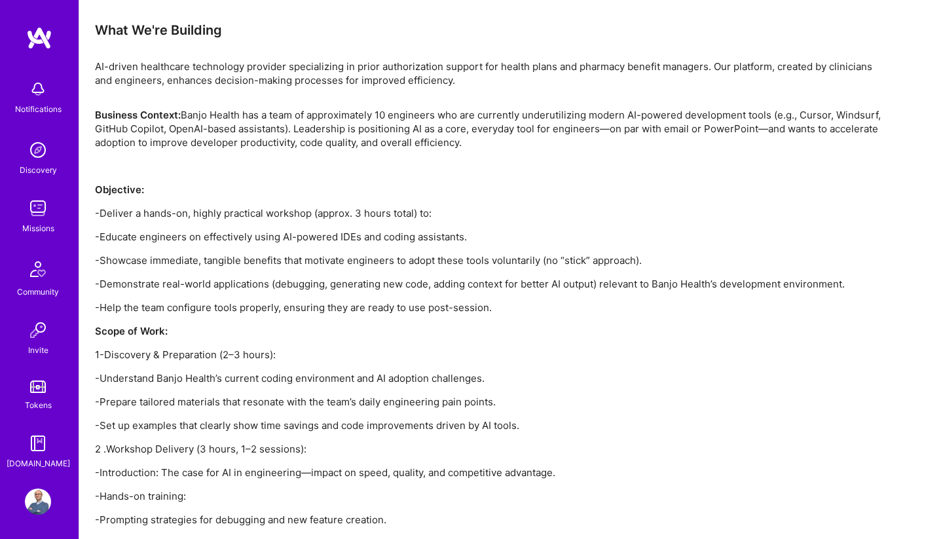
scroll to position [721, 0]
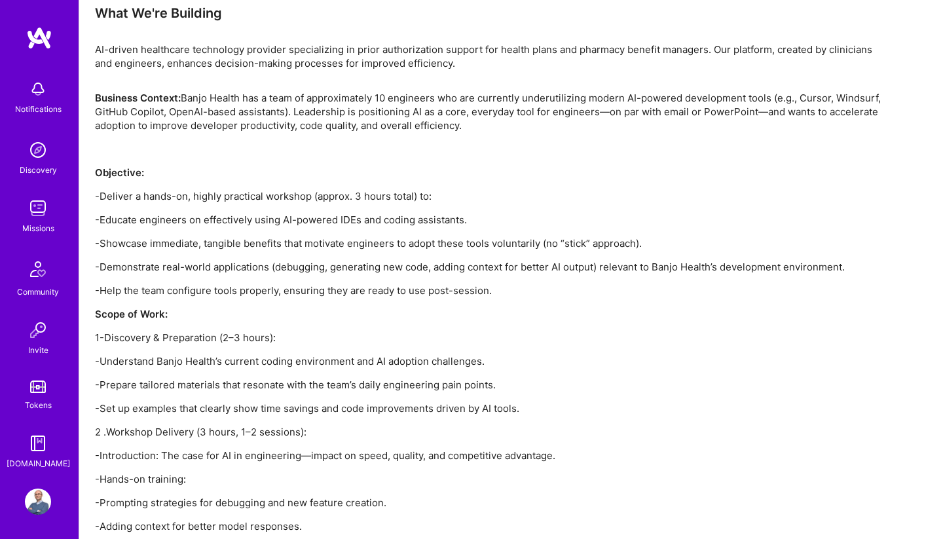
click at [105, 218] on p "-Educate engineers on effectively using AI-powered IDEs and coding assistants." at bounding box center [488, 220] width 786 height 14
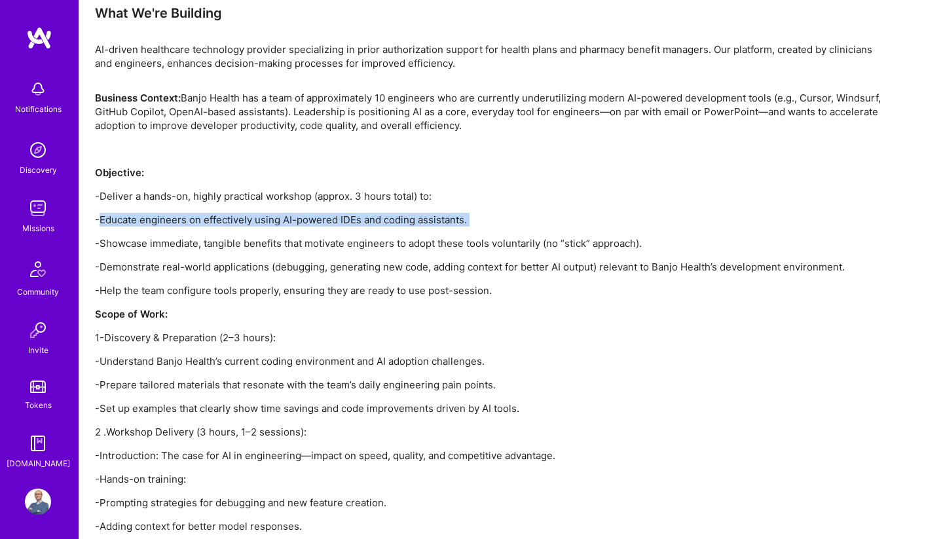
drag, startPoint x: 105, startPoint y: 218, endPoint x: 575, endPoint y: 217, distance: 470.1
click at [575, 217] on p "-Educate engineers on effectively using AI-powered IDEs and coding assistants." at bounding box center [488, 220] width 786 height 14
click at [128, 247] on p "-Showcase immediate, tangible benefits that motivate engineers to adopt these t…" at bounding box center [488, 243] width 786 height 14
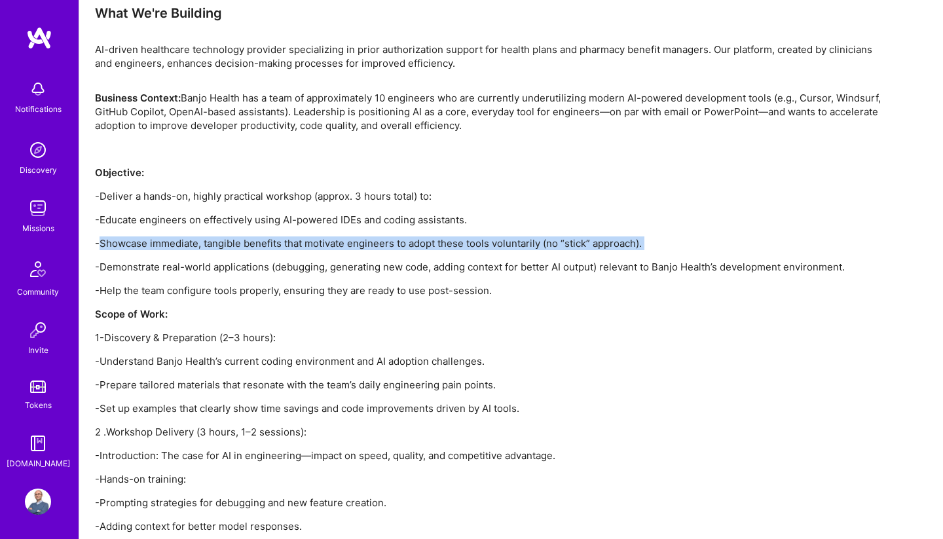
drag, startPoint x: 128, startPoint y: 247, endPoint x: 757, endPoint y: 247, distance: 628.5
click at [757, 247] on p "-Showcase immediate, tangible benefits that motivate engineers to adopt these t…" at bounding box center [488, 243] width 786 height 14
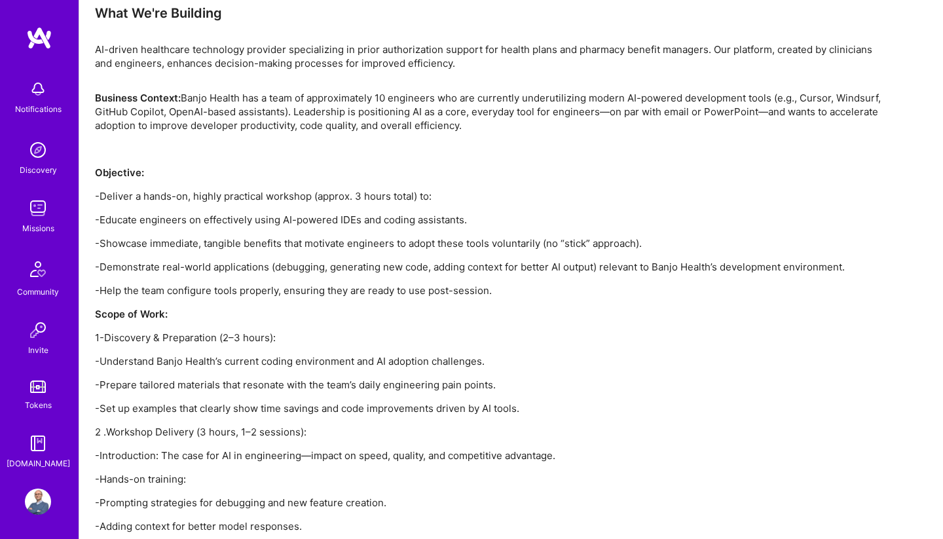
click at [124, 262] on p "-Demonstrate real-world applications (debugging, generating new code, adding co…" at bounding box center [488, 267] width 786 height 14
drag, startPoint x: 124, startPoint y: 262, endPoint x: 462, endPoint y: 263, distance: 337.8
click at [462, 263] on p "-Demonstrate real-world applications (debugging, generating new code, adding co…" at bounding box center [488, 267] width 786 height 14
click at [116, 290] on p "-Help the team configure tools properly, ensuring they are ready to use post-se…" at bounding box center [488, 290] width 786 height 14
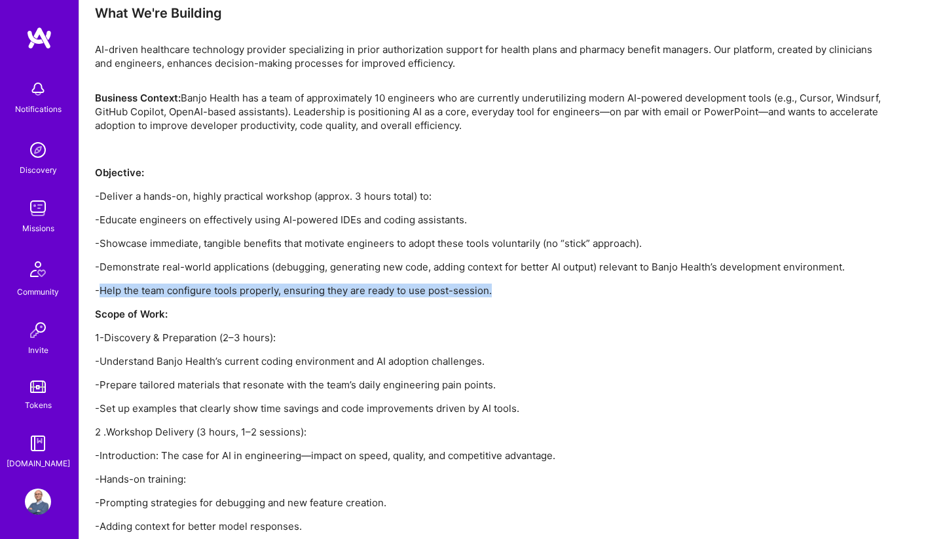
drag, startPoint x: 116, startPoint y: 290, endPoint x: 565, endPoint y: 289, distance: 449.1
click at [565, 289] on p "-Help the team configure tools properly, ensuring they are ready to use post-se…" at bounding box center [488, 290] width 786 height 14
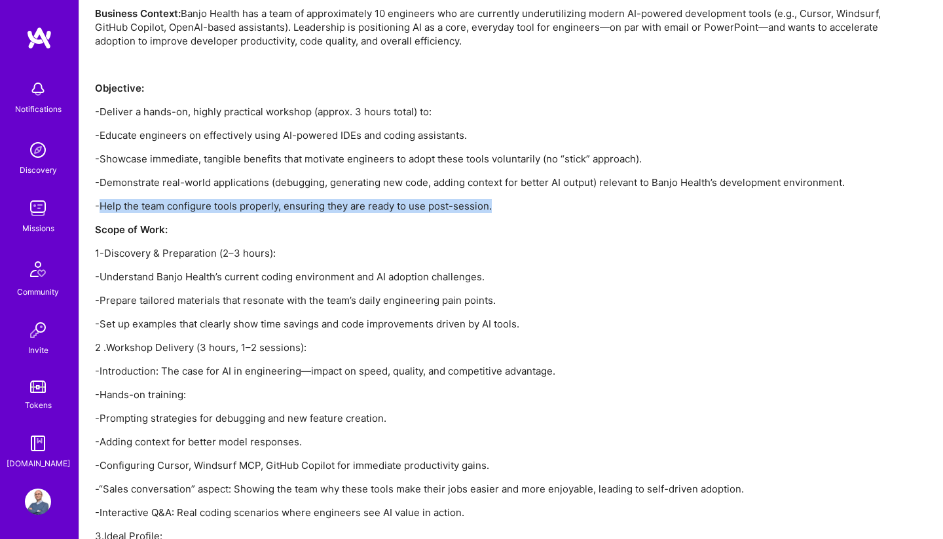
scroll to position [807, 0]
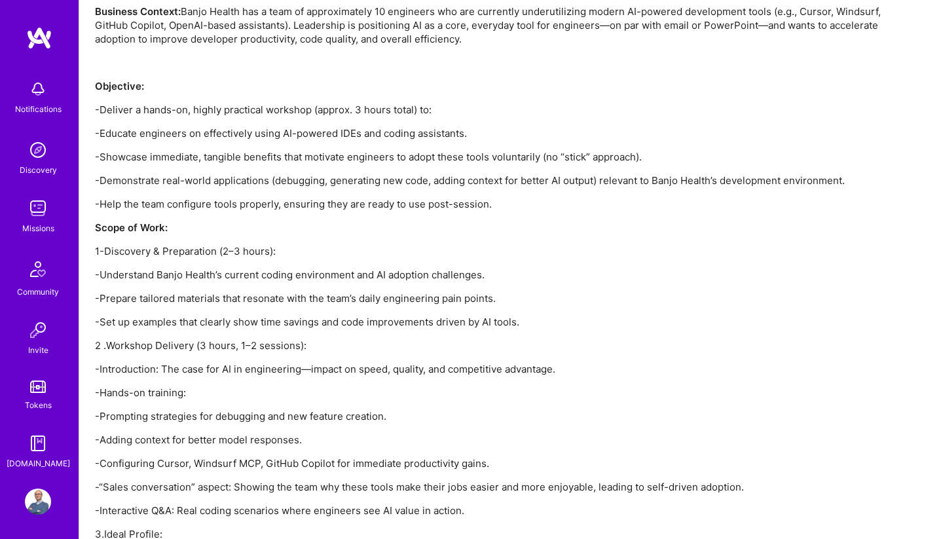
click at [107, 299] on p "-Prepare tailored materials that resonate with the team’s daily engineering pai…" at bounding box center [488, 298] width 786 height 14
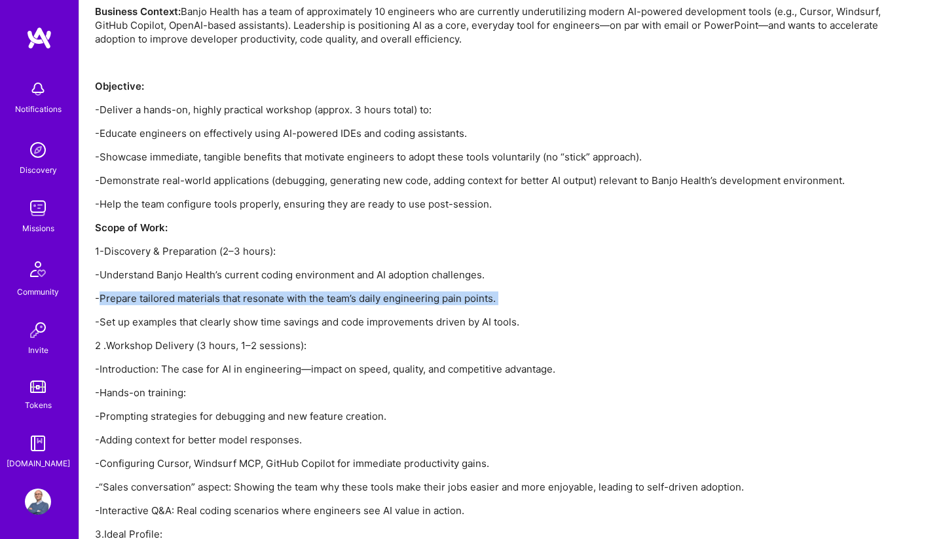
drag, startPoint x: 107, startPoint y: 299, endPoint x: 588, endPoint y: 299, distance: 480.5
click at [588, 299] on p "-Prepare tailored materials that resonate with the team’s daily engineering pai…" at bounding box center [488, 298] width 786 height 14
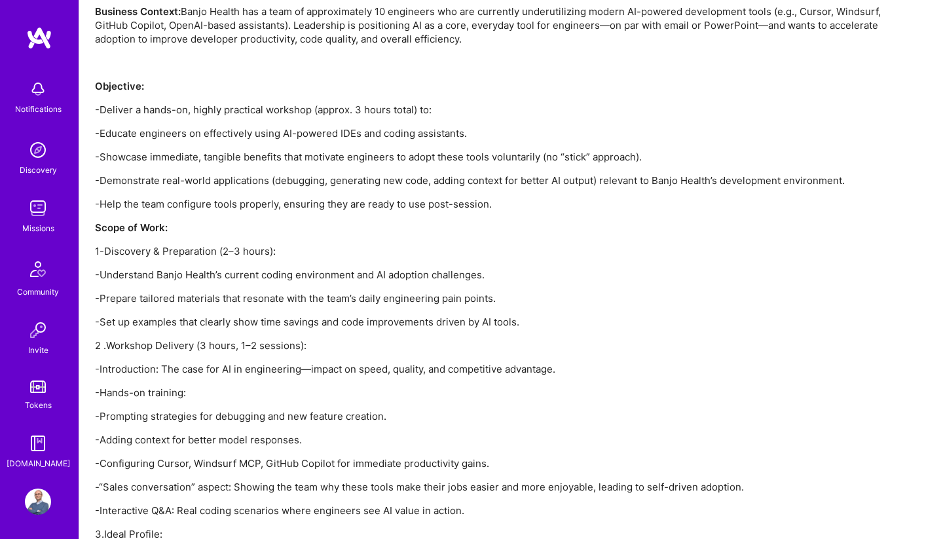
click at [666, 182] on p "-Demonstrate real-world applications (debugging, generating new code, adding co…" at bounding box center [488, 180] width 786 height 14
drag, startPoint x: 666, startPoint y: 182, endPoint x: 696, endPoint y: 182, distance: 29.5
click at [696, 182] on p "-Demonstrate real-world applications (debugging, generating new code, adding co…" at bounding box center [488, 180] width 786 height 14
copy p "Banjo Health’s"
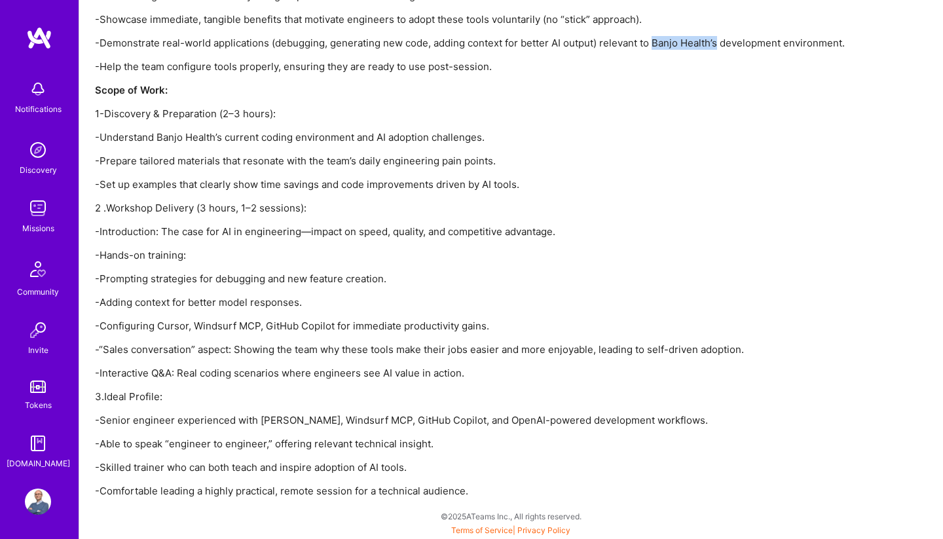
scroll to position [945, 0]
click at [119, 348] on p "-“Sales conversation” aspect: Showing the team why these tools make their jobs …" at bounding box center [488, 349] width 786 height 14
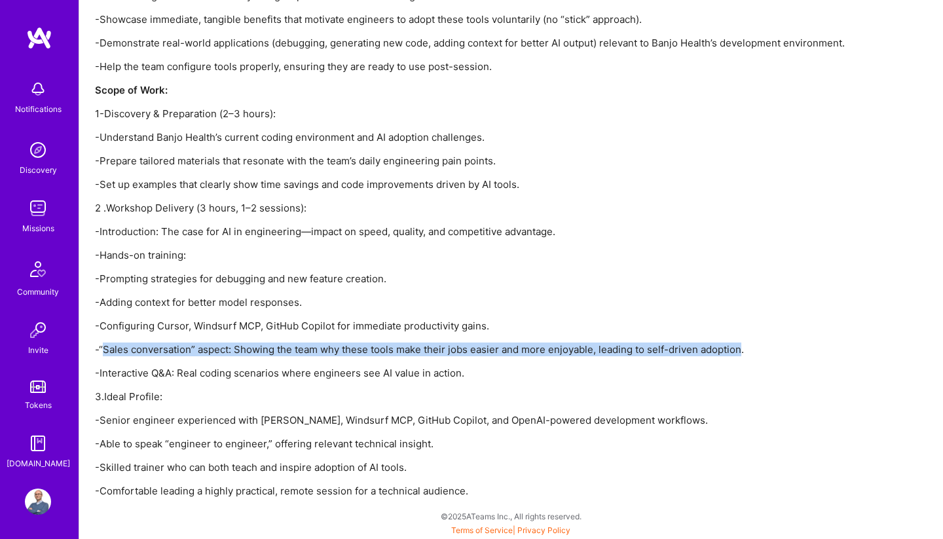
drag, startPoint x: 119, startPoint y: 348, endPoint x: 701, endPoint y: 354, distance: 582.0
click at [701, 354] on p "-“Sales conversation” aspect: Showing the team why these tools make their jobs …" at bounding box center [488, 349] width 786 height 14
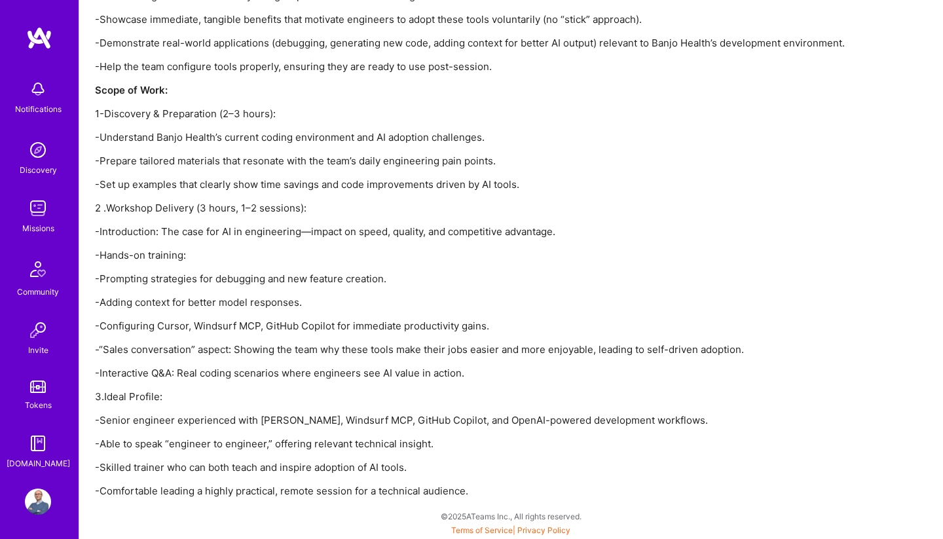
click at [111, 443] on p "-Able to speak “engineer to engineer,” offering relevant technical insight." at bounding box center [488, 444] width 786 height 14
drag, startPoint x: 111, startPoint y: 443, endPoint x: 465, endPoint y: 436, distance: 354.9
click at [465, 436] on div "Business Context: Banjo Health has a team of approximately 10 engineers who are…" at bounding box center [488, 182] width 786 height 630
click at [436, 456] on div "Business Context: Banjo Health has a team of approximately 10 engineers who are…" at bounding box center [488, 182] width 786 height 630
click at [116, 493] on p "-Comfortable leading a highly practical, remote session for a technical audienc…" at bounding box center [488, 491] width 786 height 14
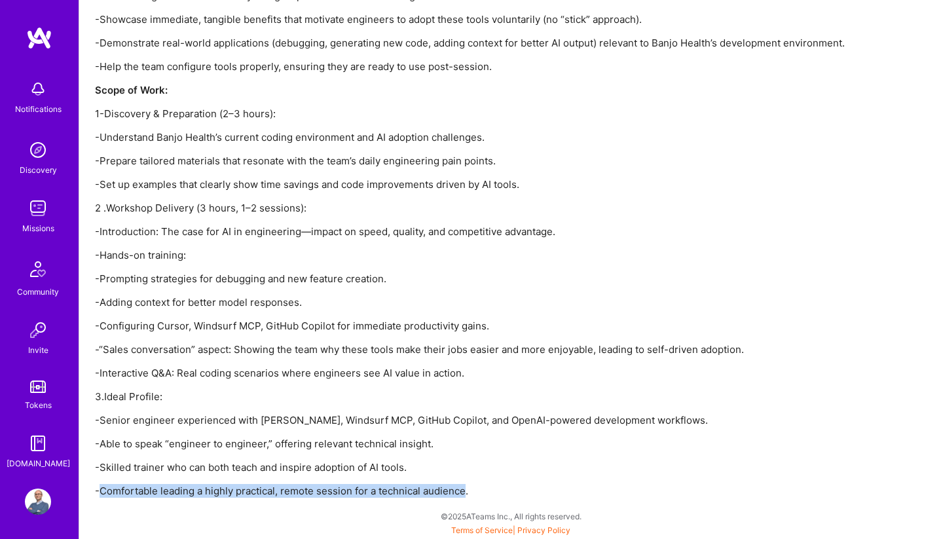
drag, startPoint x: 116, startPoint y: 493, endPoint x: 452, endPoint y: 489, distance: 336.5
click at [452, 489] on p "-Comfortable leading a highly practical, remote session for a technical audienc…" at bounding box center [488, 491] width 786 height 14
click at [517, 431] on div "Business Context: Banjo Health has a team of approximately 10 engineers who are…" at bounding box center [488, 182] width 786 height 630
click at [105, 232] on p "-Introduction: The case for AI in engineering—impact on speed, quality, and com…" at bounding box center [488, 232] width 786 height 14
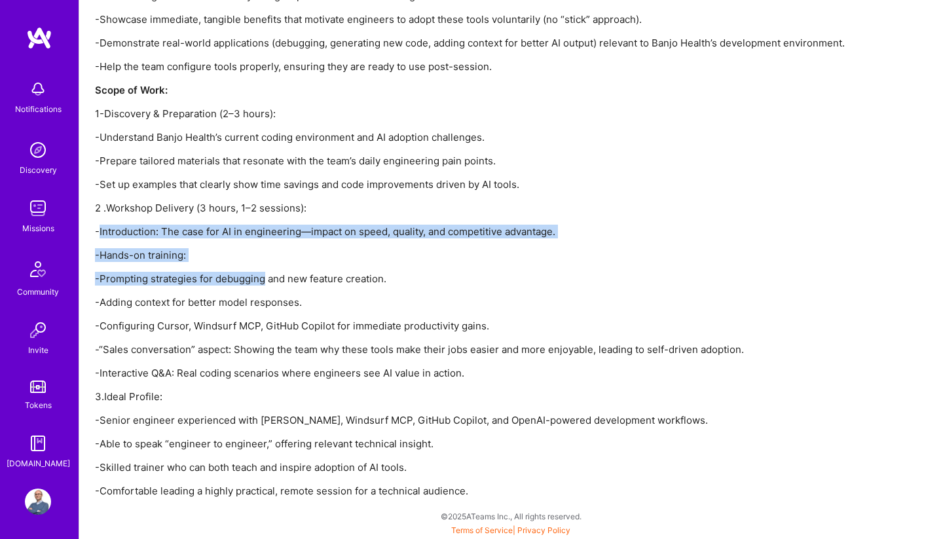
drag, startPoint x: 105, startPoint y: 232, endPoint x: 237, endPoint y: 271, distance: 137.3
click at [237, 271] on div "Business Context: Banjo Health has a team of approximately 10 engineers who are…" at bounding box center [488, 182] width 786 height 630
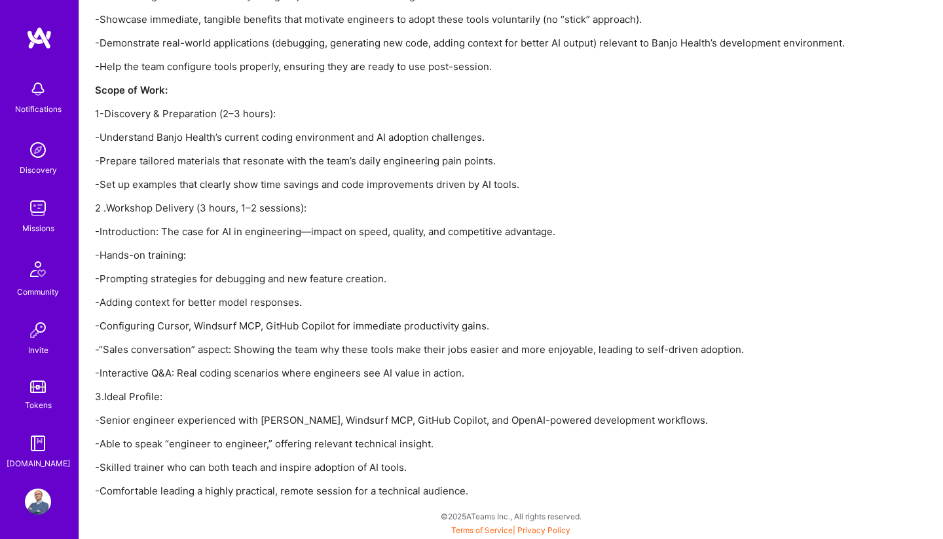
click at [116, 279] on p "-Prompting strategies for debugging and new feature creation." at bounding box center [488, 279] width 786 height 14
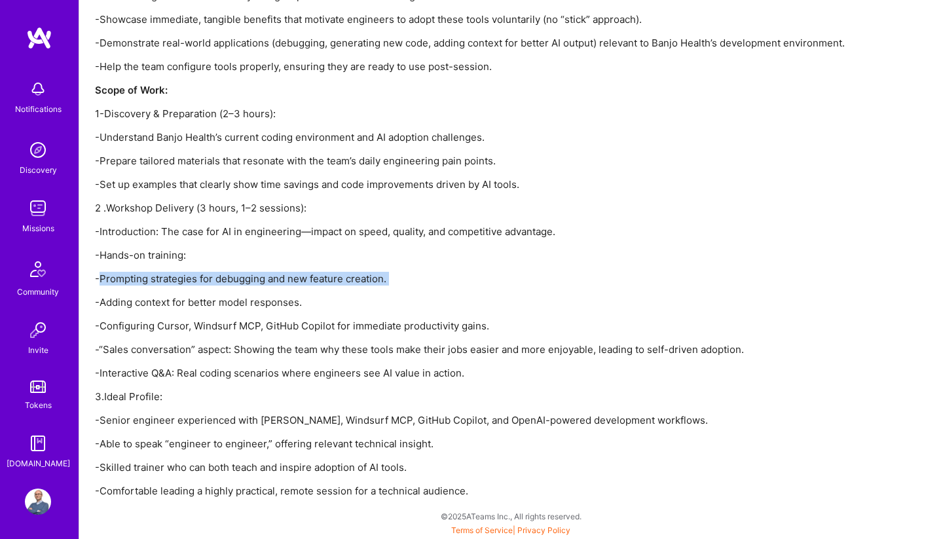
drag, startPoint x: 116, startPoint y: 279, endPoint x: 437, endPoint y: 278, distance: 320.8
click at [437, 278] on p "-Prompting strategies for debugging and new feature creation." at bounding box center [488, 279] width 786 height 14
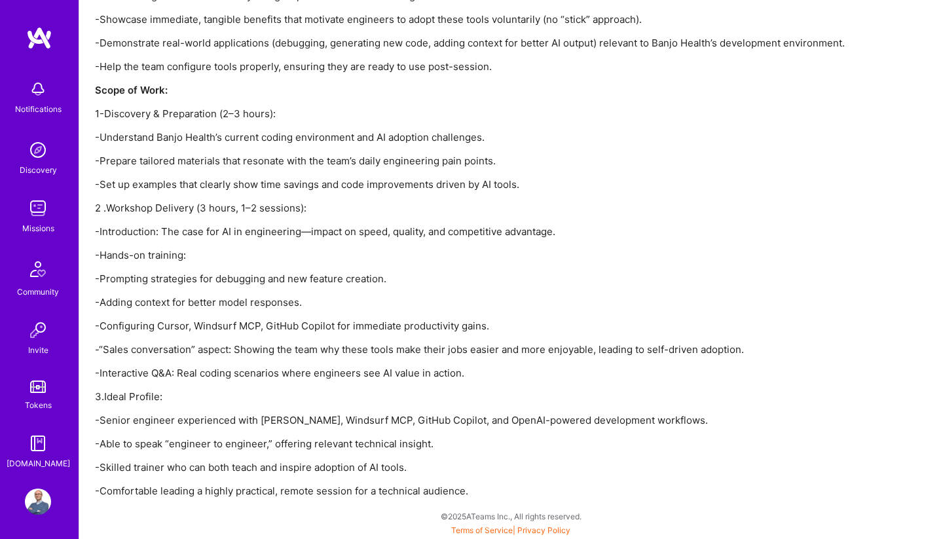
click at [115, 302] on p "-Adding context for better model responses." at bounding box center [488, 302] width 786 height 14
drag, startPoint x: 115, startPoint y: 302, endPoint x: 401, endPoint y: 302, distance: 285.4
click at [401, 302] on p "-Adding context for better model responses." at bounding box center [488, 302] width 786 height 14
click at [136, 325] on p "-Configuring Cursor, Windsurf MCP, GitHub Copilot for immediate productivity ga…" at bounding box center [488, 326] width 786 height 14
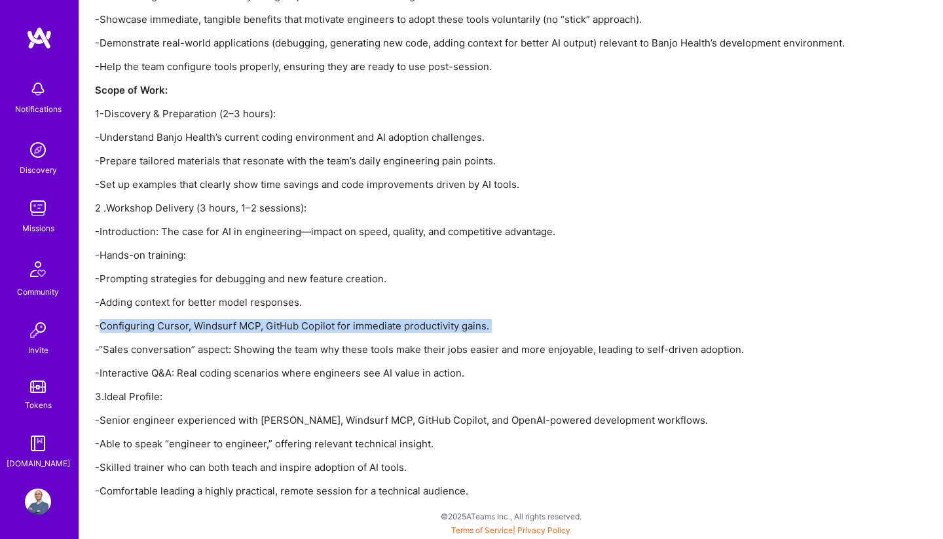
drag, startPoint x: 136, startPoint y: 325, endPoint x: 553, endPoint y: 325, distance: 416.4
click at [553, 325] on p "-Configuring Cursor, Windsurf MCP, GitHub Copilot for immediate productivity ga…" at bounding box center [488, 326] width 786 height 14
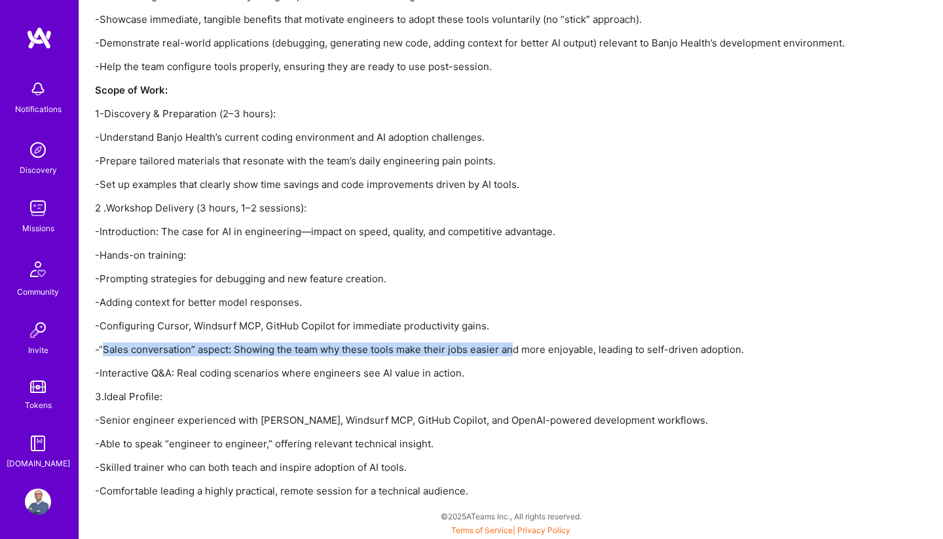
drag, startPoint x: 103, startPoint y: 350, endPoint x: 511, endPoint y: 348, distance: 408.5
click at [511, 348] on p "-“Sales conversation” aspect: Showing the team why these tools make their jobs …" at bounding box center [488, 349] width 786 height 14
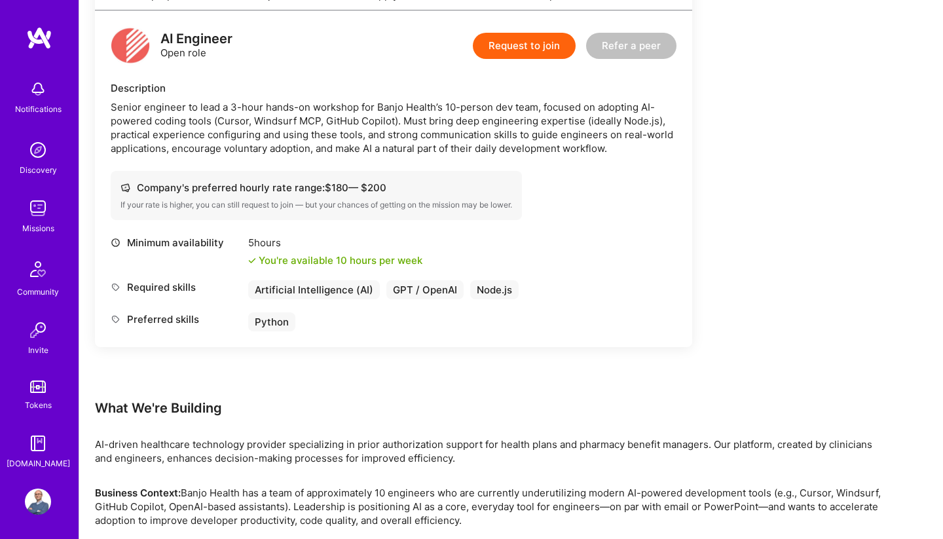
scroll to position [325, 0]
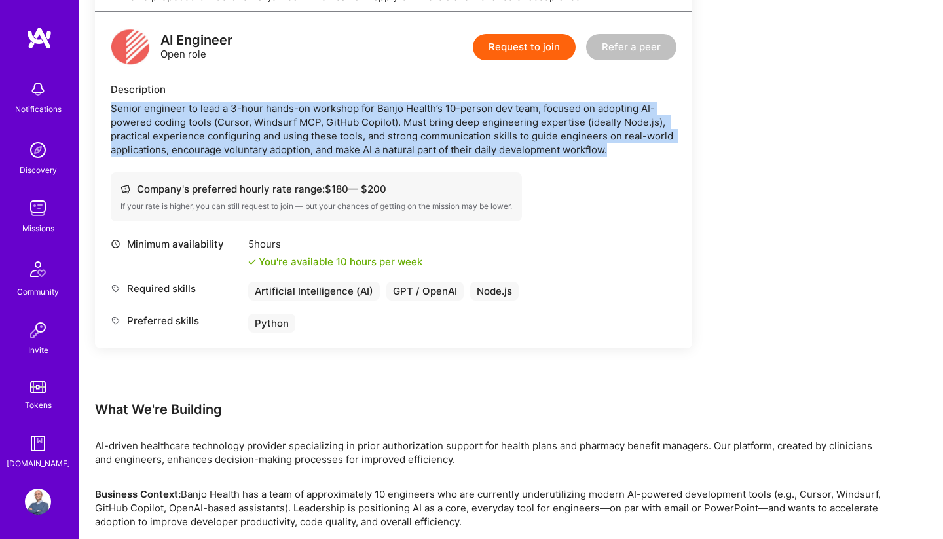
drag, startPoint x: 111, startPoint y: 106, endPoint x: 655, endPoint y: 149, distance: 546.4
click at [655, 149] on div "Senior engineer to lead a 3-hour hands-on workshop for Banjo Health’s 10-person…" at bounding box center [394, 128] width 566 height 55
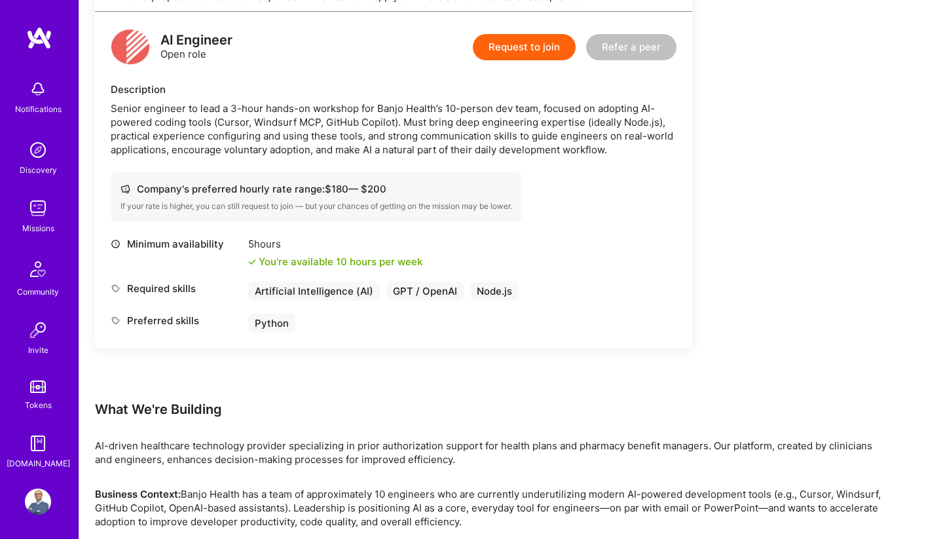
click at [653, 151] on div "Senior engineer to lead a 3-hour hands-on workshop for Banjo Health’s 10-person…" at bounding box center [394, 128] width 566 height 55
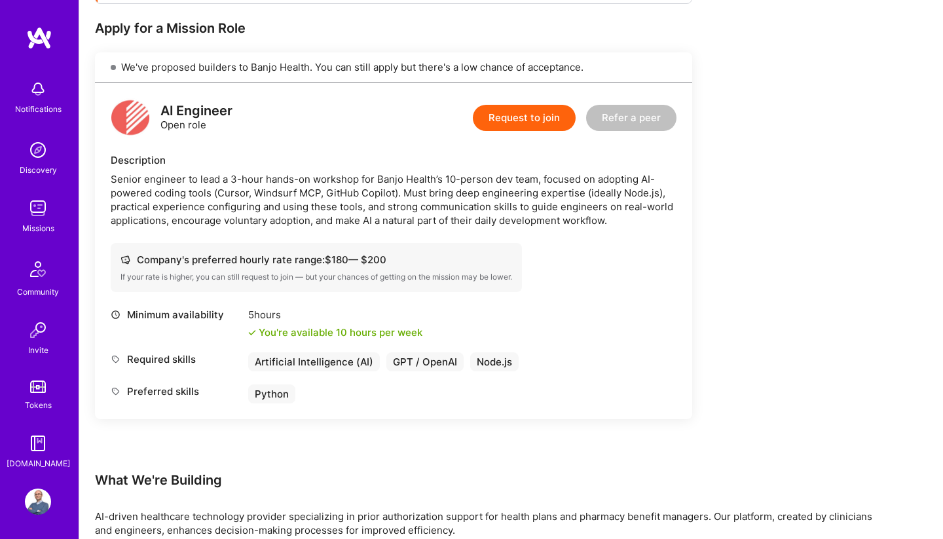
scroll to position [253, 0]
click at [115, 161] on div "Description" at bounding box center [394, 161] width 566 height 14
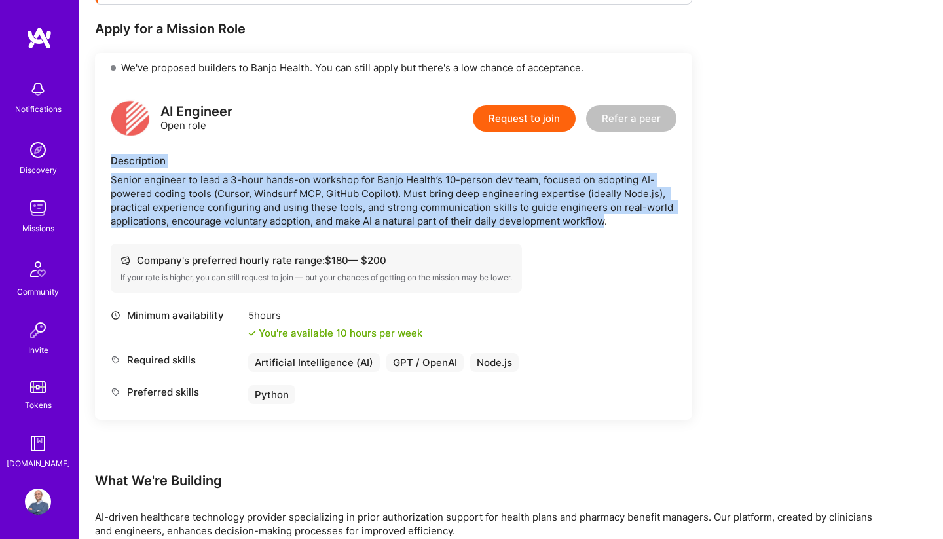
drag, startPoint x: 115, startPoint y: 161, endPoint x: 598, endPoint y: 215, distance: 486.2
click at [598, 215] on div "Description Senior engineer to lead a 3-hour hands-on workshop for Banjo Health…" at bounding box center [394, 191] width 566 height 74
copy div "Description Senior engineer to lead a 3-hour hands-on workshop for Banjo Health…"
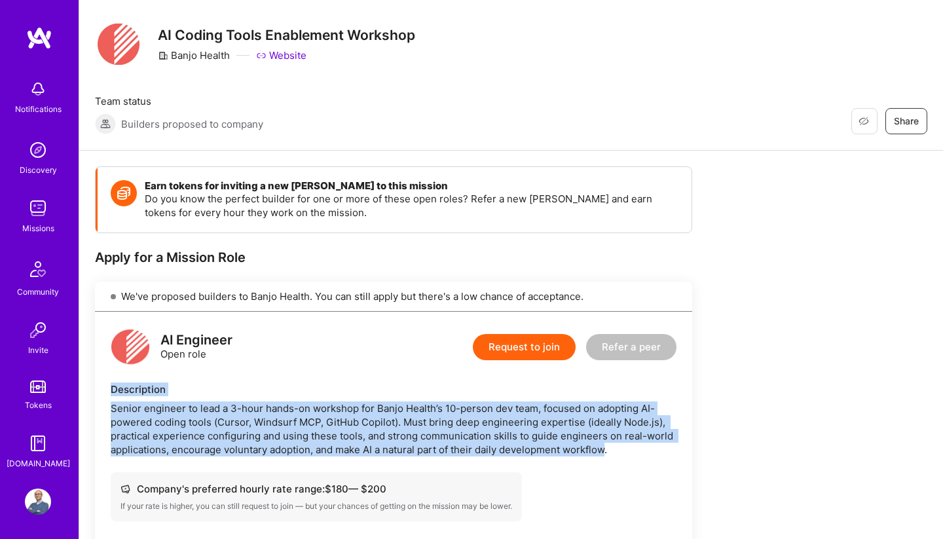
scroll to position [12, 0]
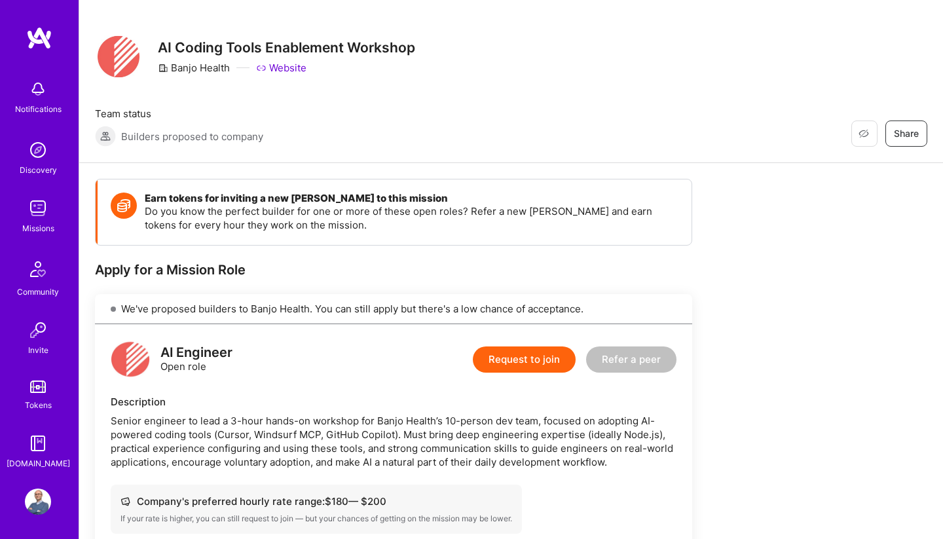
click at [197, 35] on div "AI Coding Tools Enablement Workshop Banjo Health Website" at bounding box center [286, 56] width 257 height 47
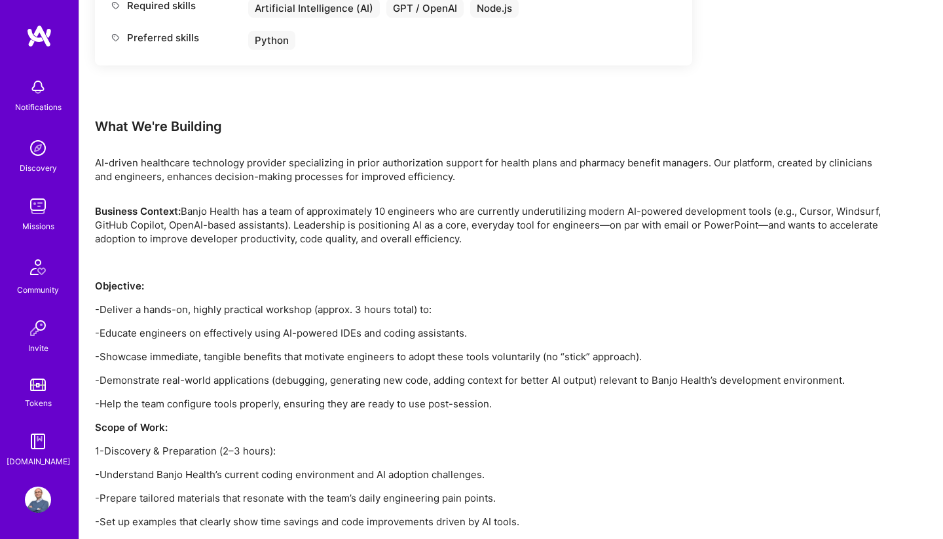
scroll to position [633, 0]
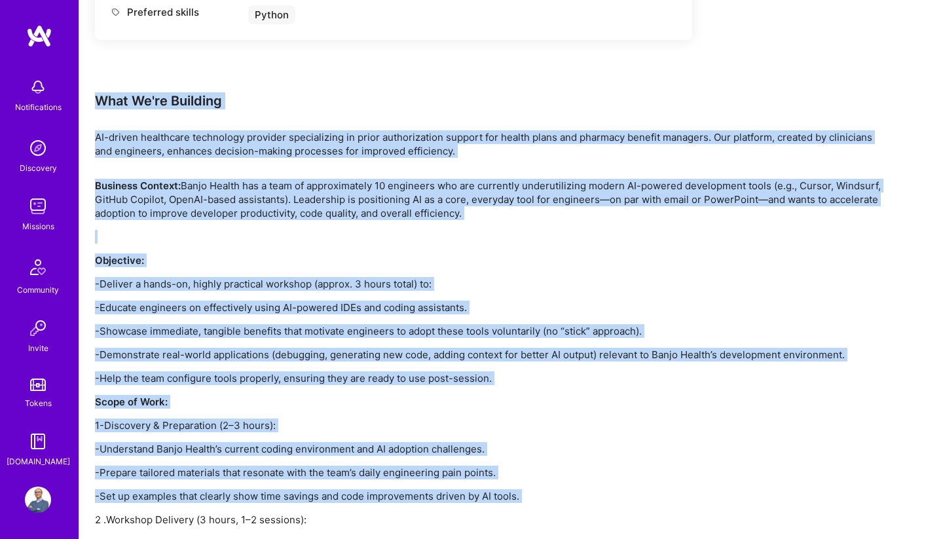
drag, startPoint x: 98, startPoint y: 98, endPoint x: 415, endPoint y: 503, distance: 514.8
click at [415, 503] on div "Earn tokens for inviting a new A.Teamer to this mission Do you know the perfect…" at bounding box center [488, 183] width 786 height 1251
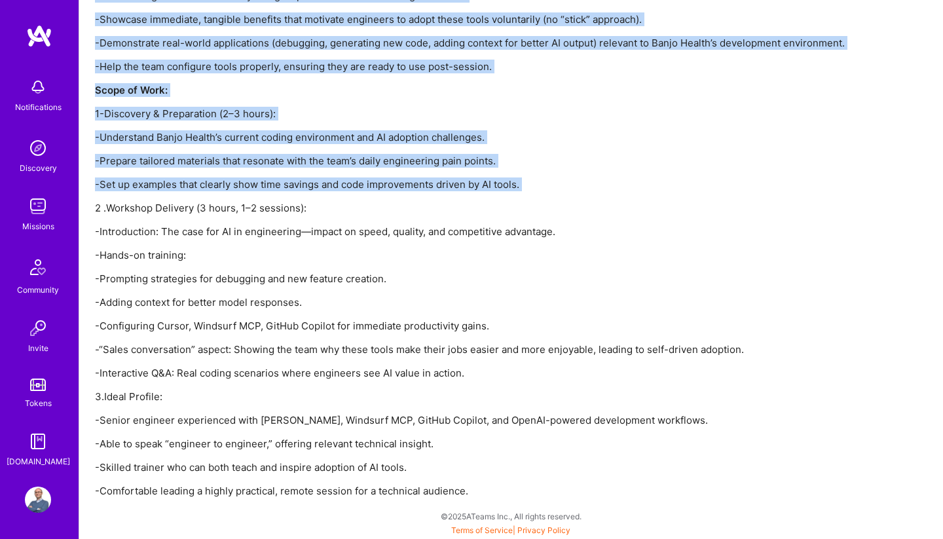
scroll to position [945, 0]
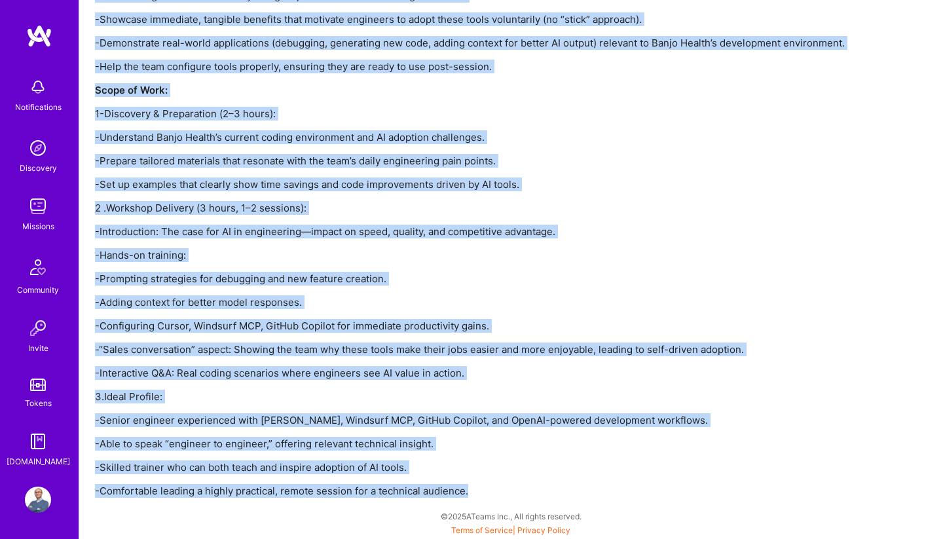
click at [536, 491] on p "-Comfortable leading a highly practical, remote session for a technical audienc…" at bounding box center [488, 491] width 786 height 14
copy div "What We're Building AI-driven healthcare technology provider specializing in pr…"
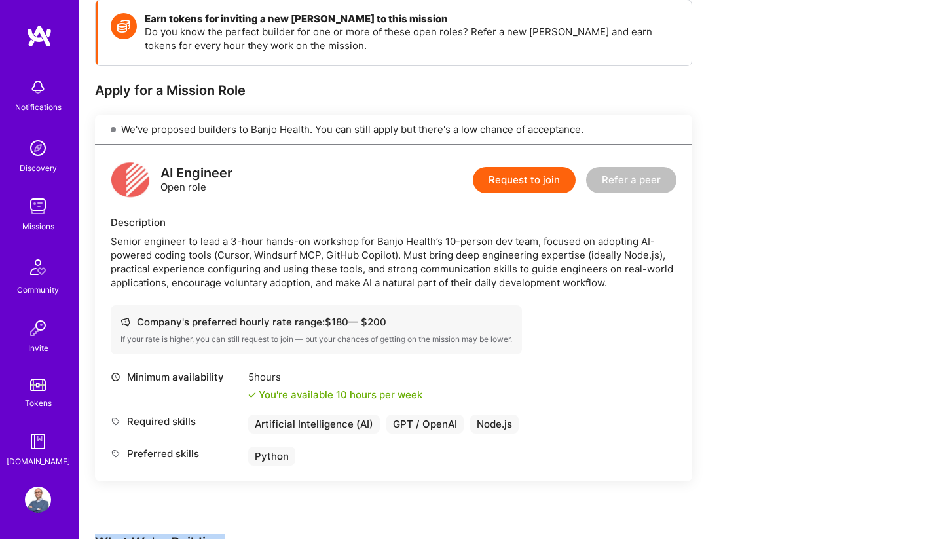
scroll to position [192, 0]
click at [532, 181] on button "Request to join" at bounding box center [524, 180] width 103 height 26
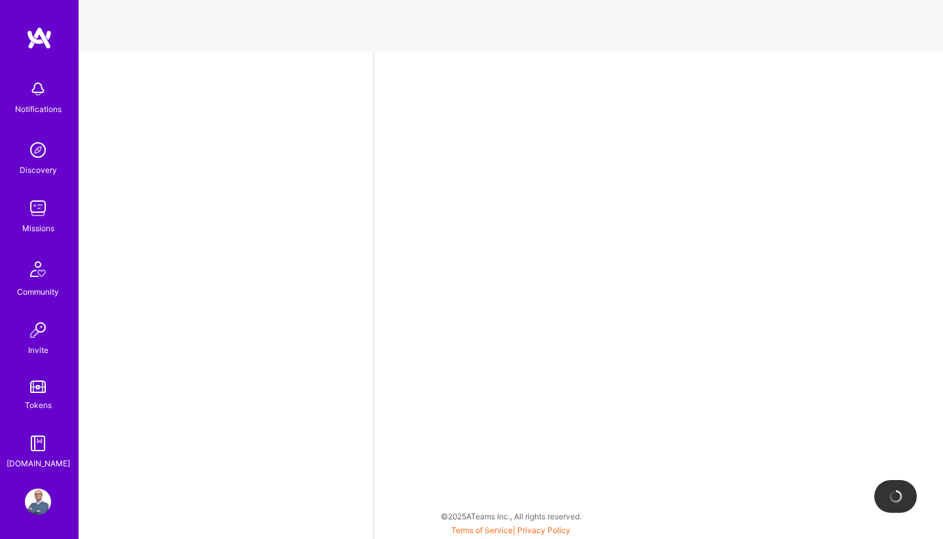
select select "PT"
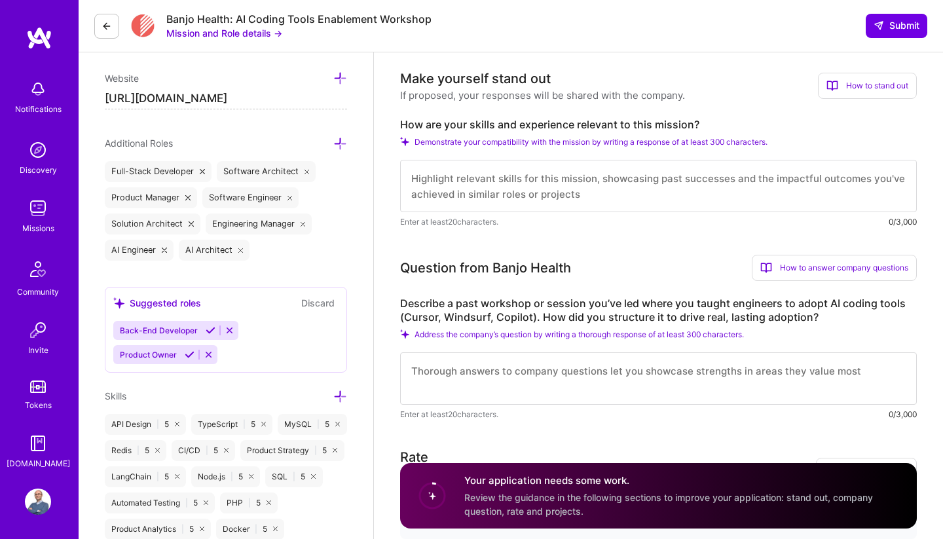
scroll to position [409, 1]
click at [631, 187] on textarea at bounding box center [658, 186] width 517 height 52
paste textarea "I’m a senior full-stack engineer and CTO with 25+ years leading development tea…"
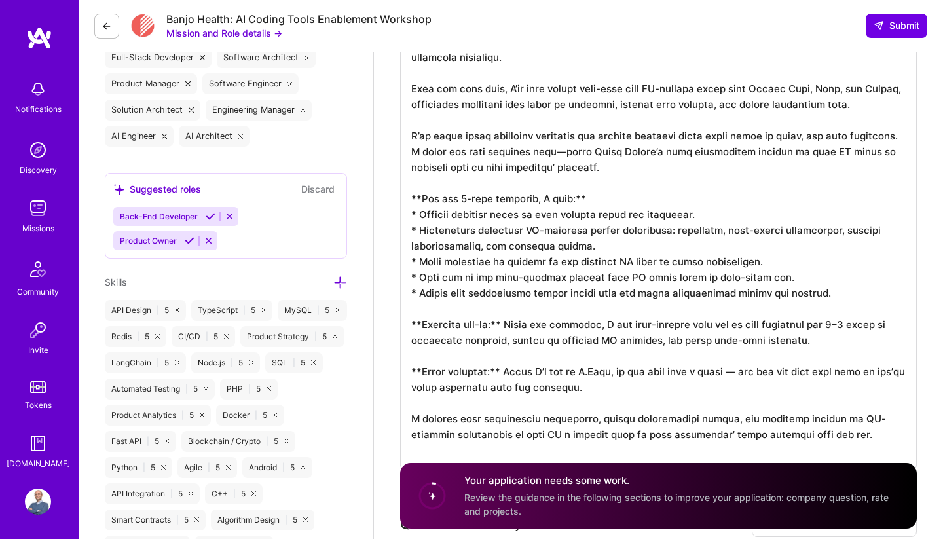
scroll to position [527, 0]
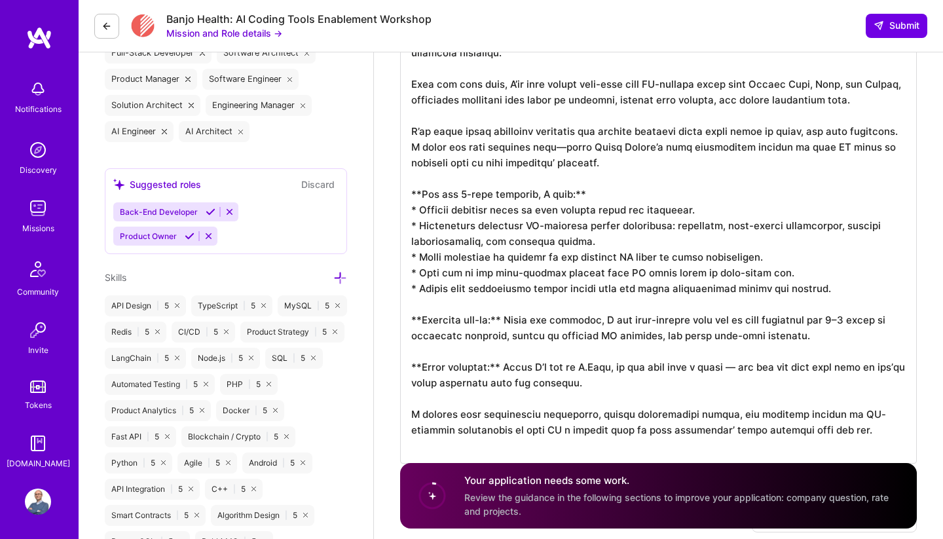
click at [415, 201] on textarea at bounding box center [658, 240] width 517 height 445
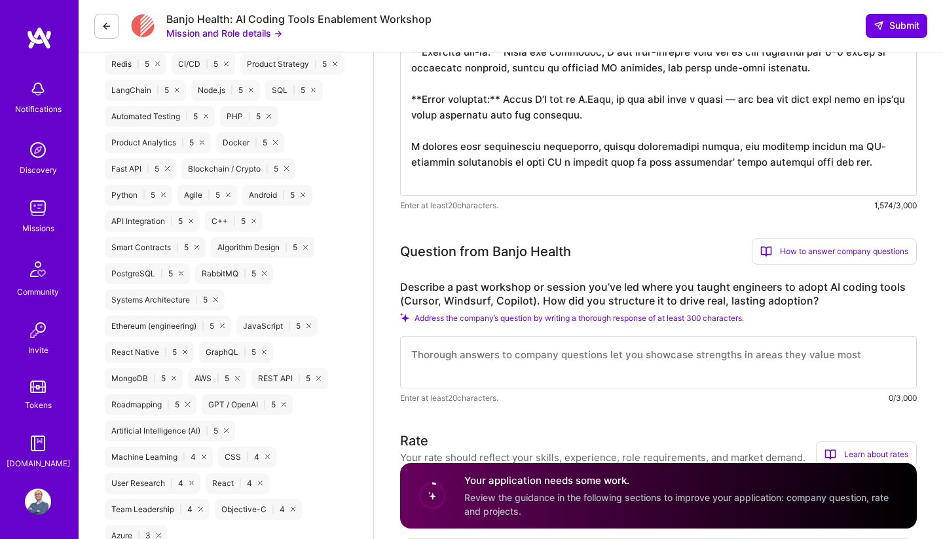
scroll to position [827, 0]
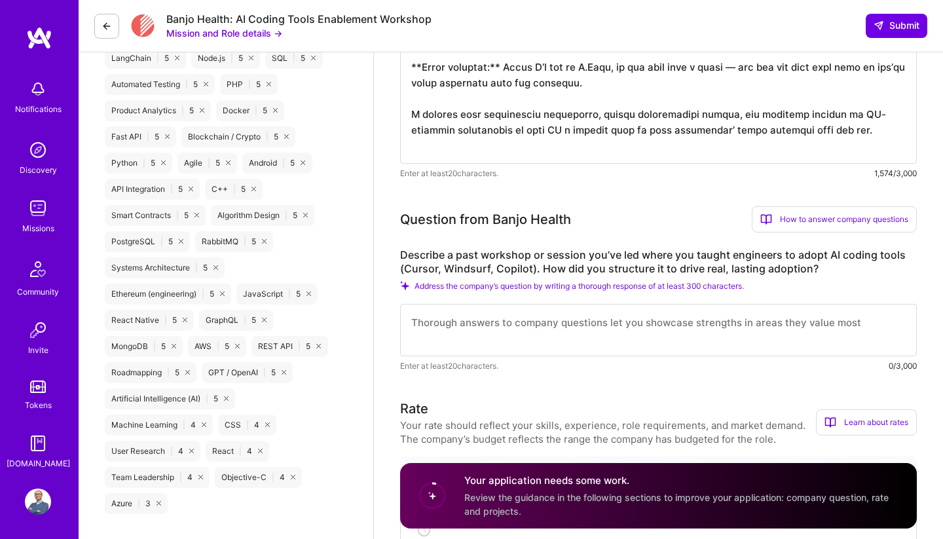
type textarea "I’m a senior full-stack engineer and CTO with 25+ years leading development tea…"
click at [407, 256] on label "Describe a past workshop or session you’ve led where you taught engineers to ad…" at bounding box center [658, 261] width 517 height 27
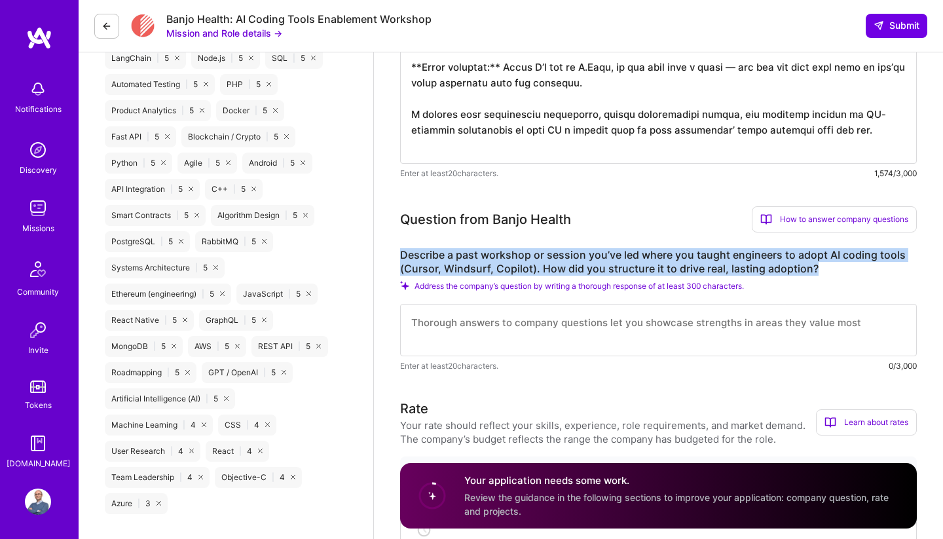
drag, startPoint x: 407, startPoint y: 256, endPoint x: 829, endPoint y: 265, distance: 422.4
click at [829, 265] on label "Describe a past workshop or session you’ve led where you taught engineers to ad…" at bounding box center [658, 261] width 517 height 27
copy label "Describe a past workshop or session you’ve led where you taught engineers to ad…"
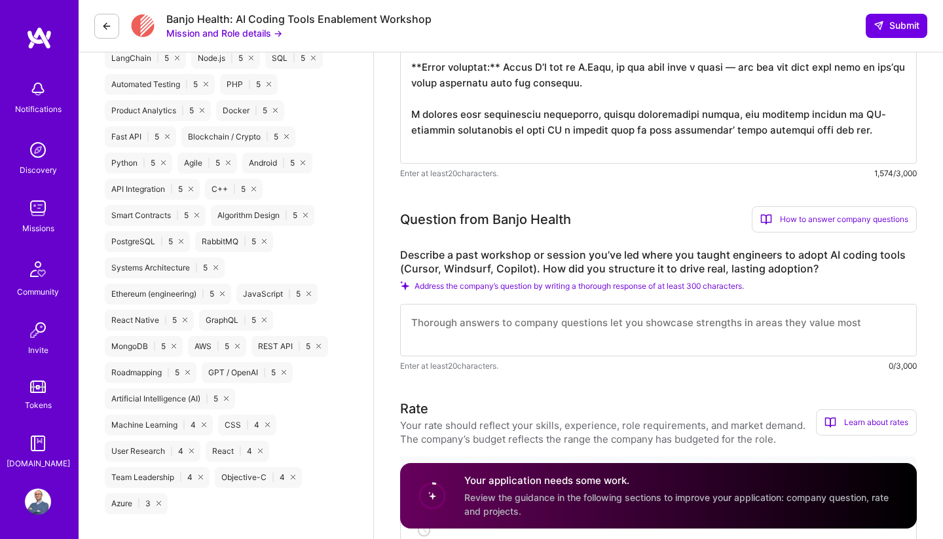
click at [609, 348] on textarea at bounding box center [658, 330] width 517 height 52
paste textarea "While I haven’t yet delivered a formal workshop specifically on AI coding tools…"
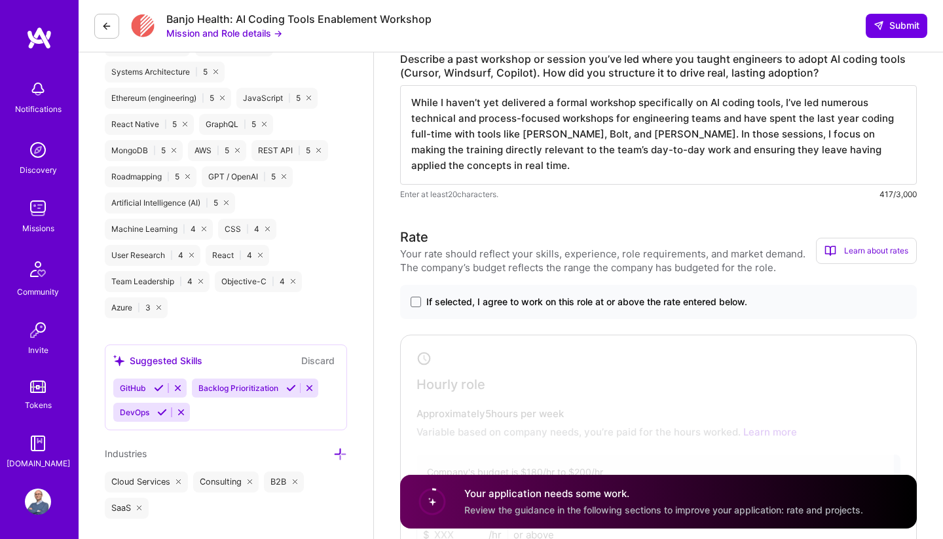
scroll to position [1082, 0]
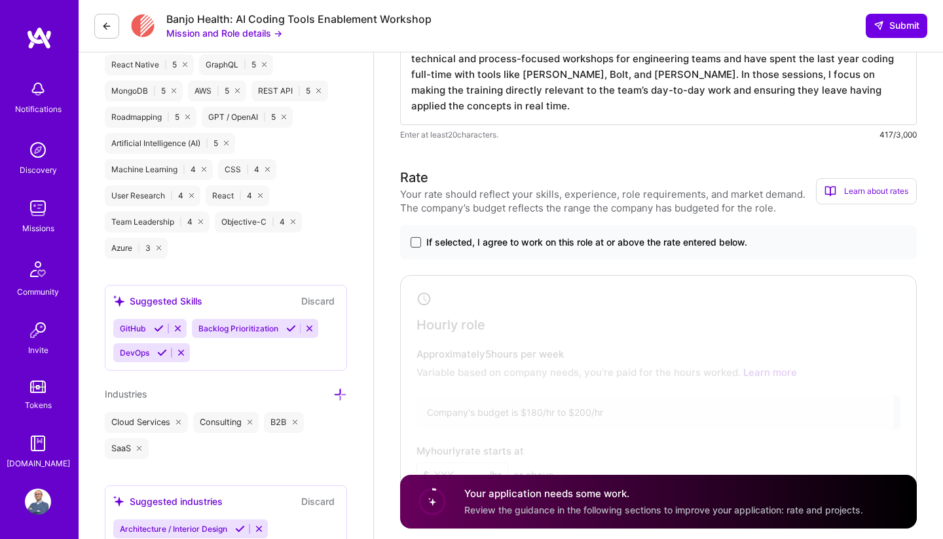
type textarea "While I haven’t yet delivered a formal workshop specifically on AI coding tools…"
click at [420, 241] on label "If selected, I agree to work on this role at or above the rate entered below." at bounding box center [658, 242] width 496 height 13
click at [0, 0] on input "If selected, I agree to work on this role at or above the rate entered below." at bounding box center [0, 0] width 0 height 0
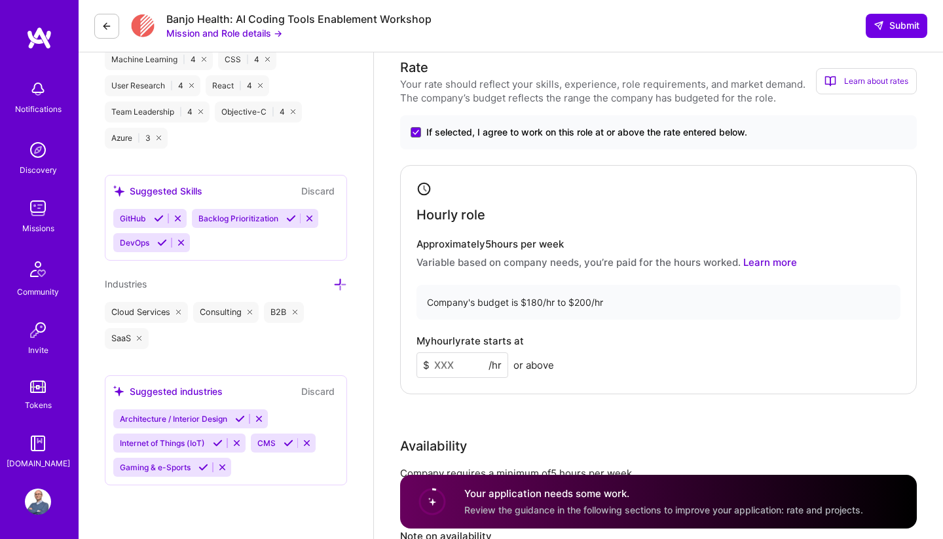
scroll to position [1195, 0]
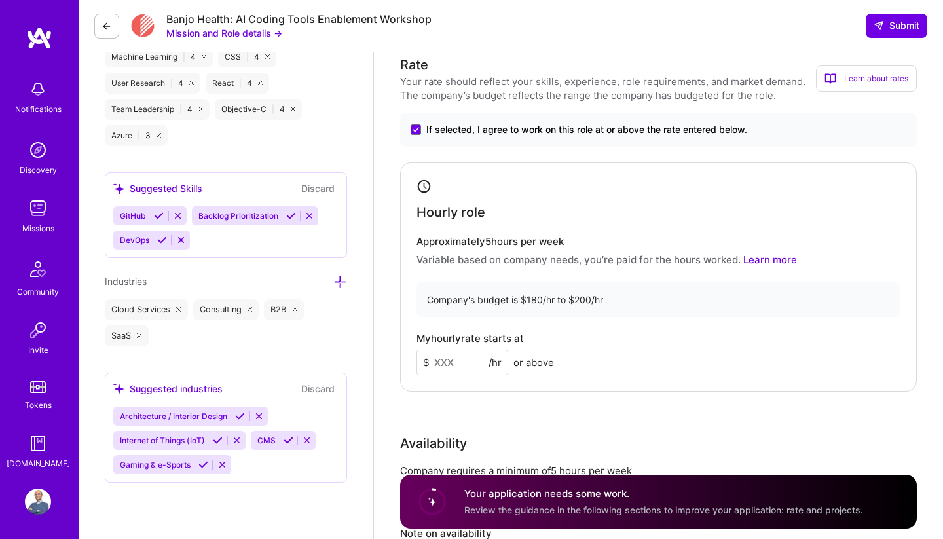
click at [498, 356] on span "/hr" at bounding box center [494, 362] width 13 height 14
click at [459, 361] on input at bounding box center [462, 363] width 92 height 26
click at [707, 381] on div "Hourly role Approximately 5 hours per week Variable based on company needs, you…" at bounding box center [658, 276] width 517 height 229
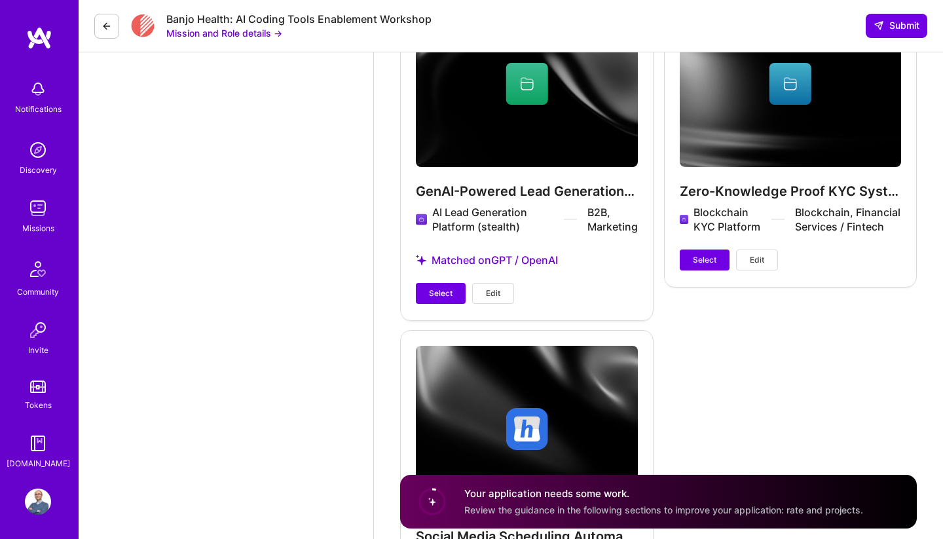
scroll to position [2420, 0]
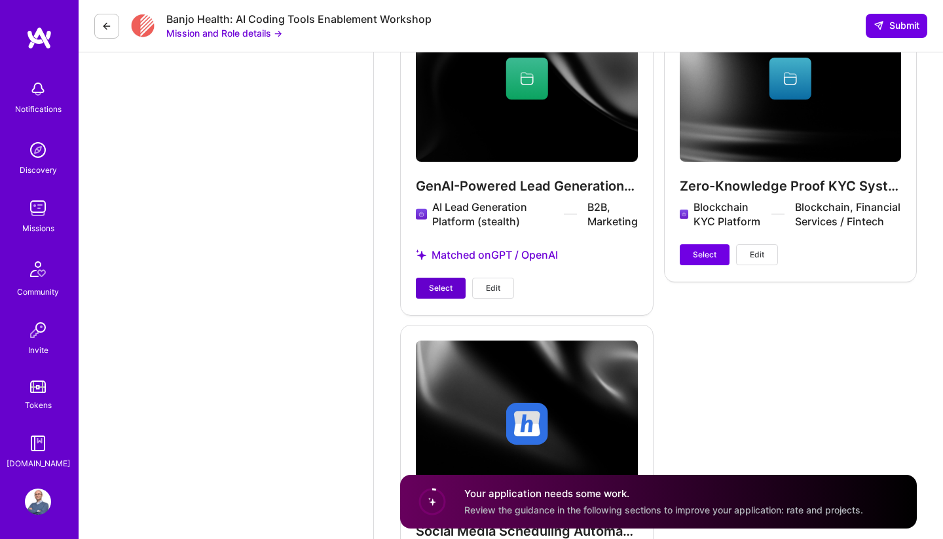
click at [448, 286] on span "Select" at bounding box center [441, 288] width 24 height 12
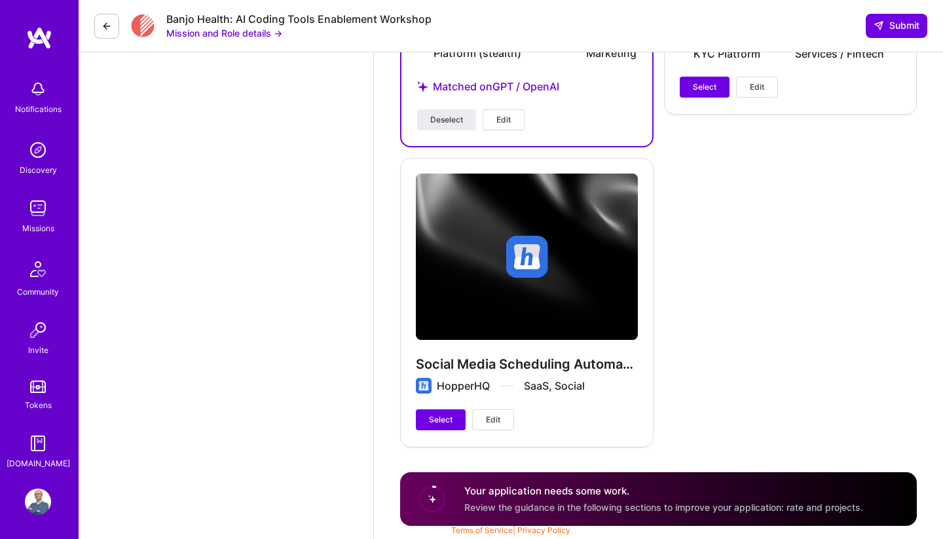
scroll to position [2588, 0]
click at [437, 426] on button "Select" at bounding box center [441, 419] width 50 height 21
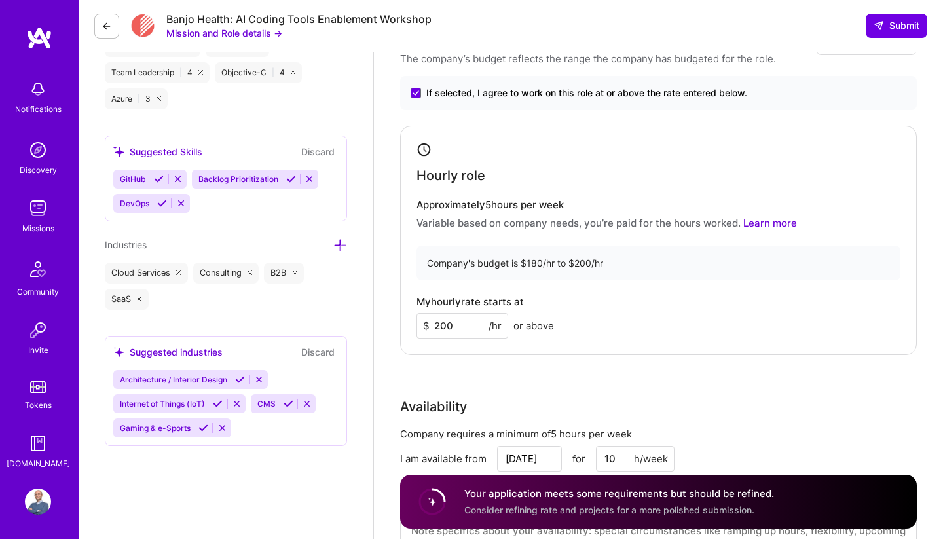
scroll to position [1231, 0]
click at [443, 323] on input "200" at bounding box center [462, 326] width 92 height 26
type input "190"
click at [746, 359] on div "Rate Your rate should reflect your skills, experience, role requirements, and m…" at bounding box center [658, 300] width 517 height 564
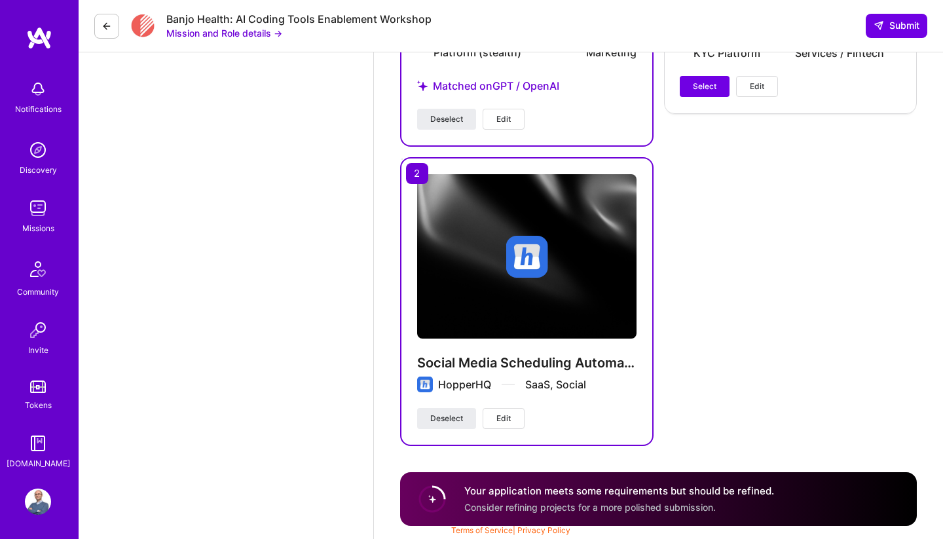
scroll to position [2589, 0]
click at [897, 25] on span "Submit" at bounding box center [896, 25] width 46 height 13
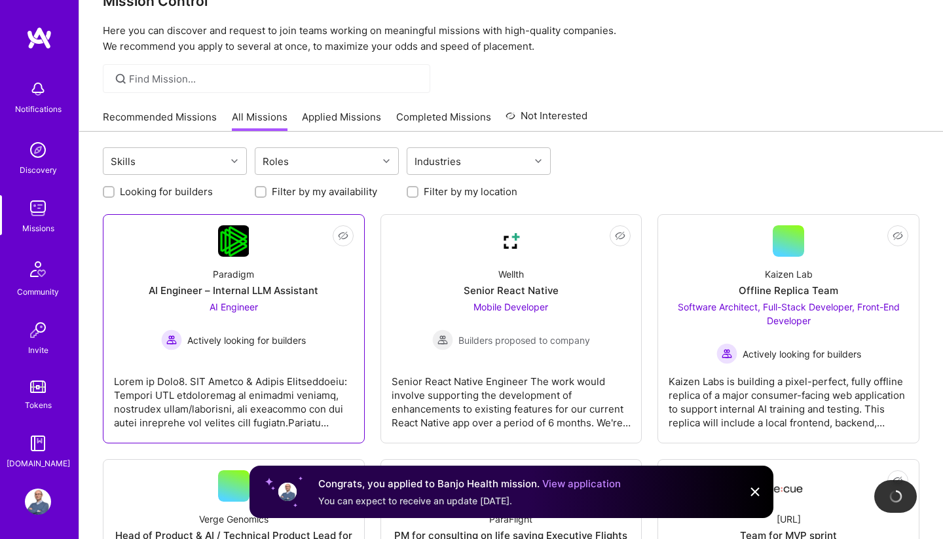
scroll to position [46, 0]
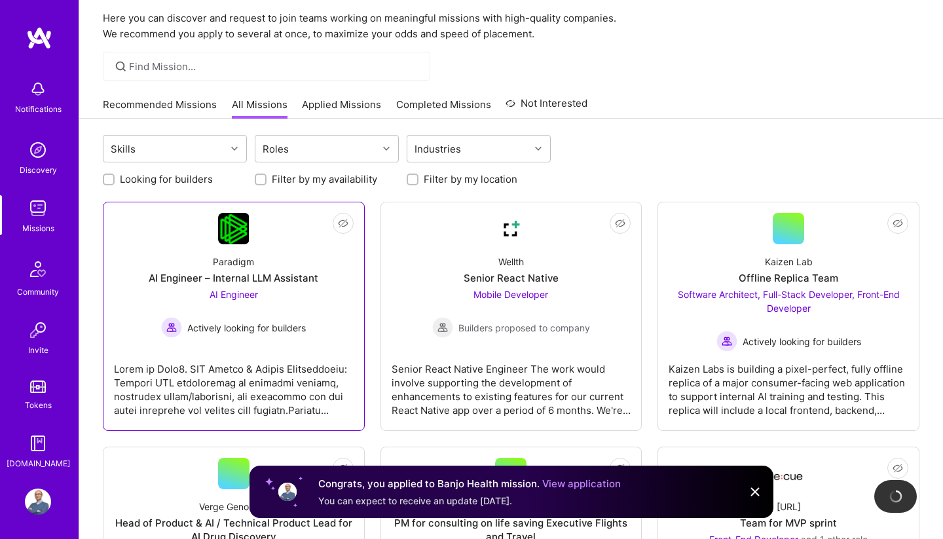
click at [244, 371] on div at bounding box center [234, 384] width 240 height 65
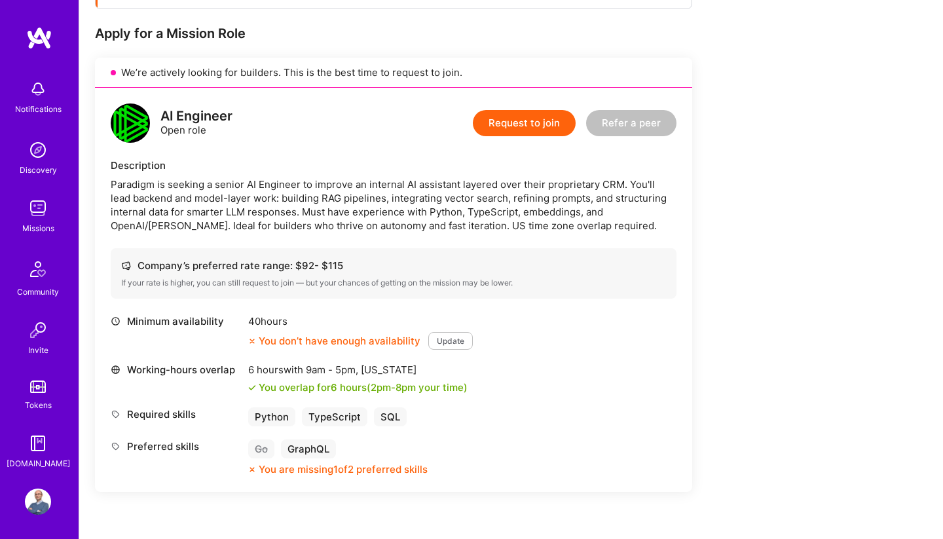
scroll to position [250, 0]
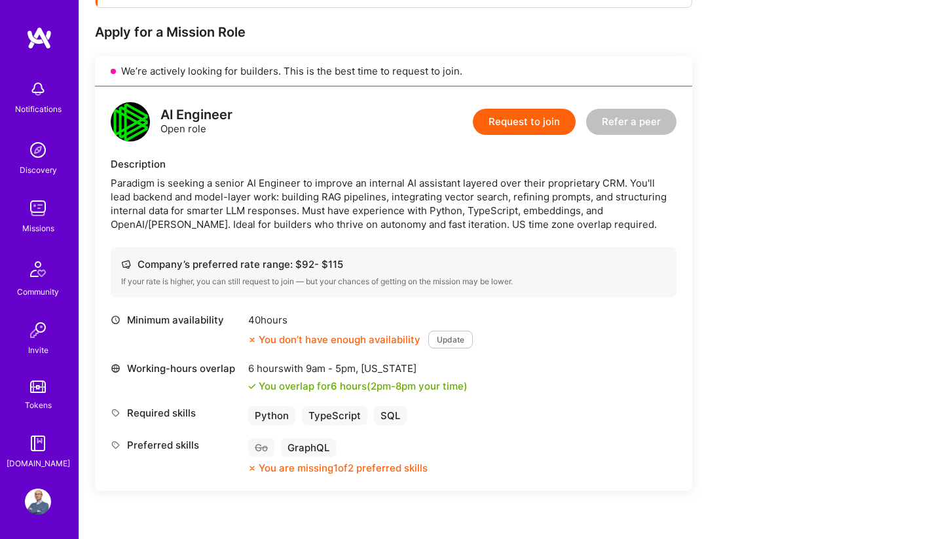
click at [36, 453] on img at bounding box center [38, 443] width 26 height 26
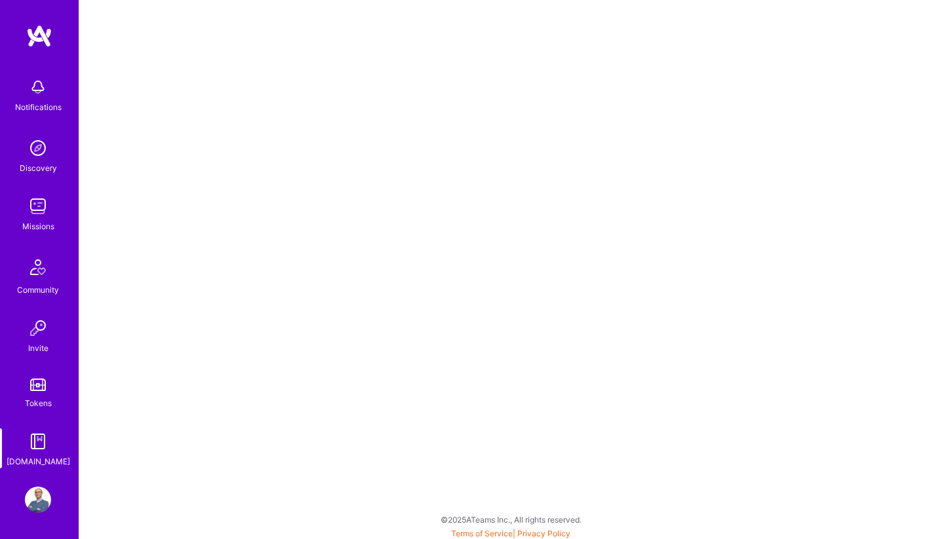
scroll to position [2, 0]
click at [43, 501] on img at bounding box center [38, 499] width 26 height 26
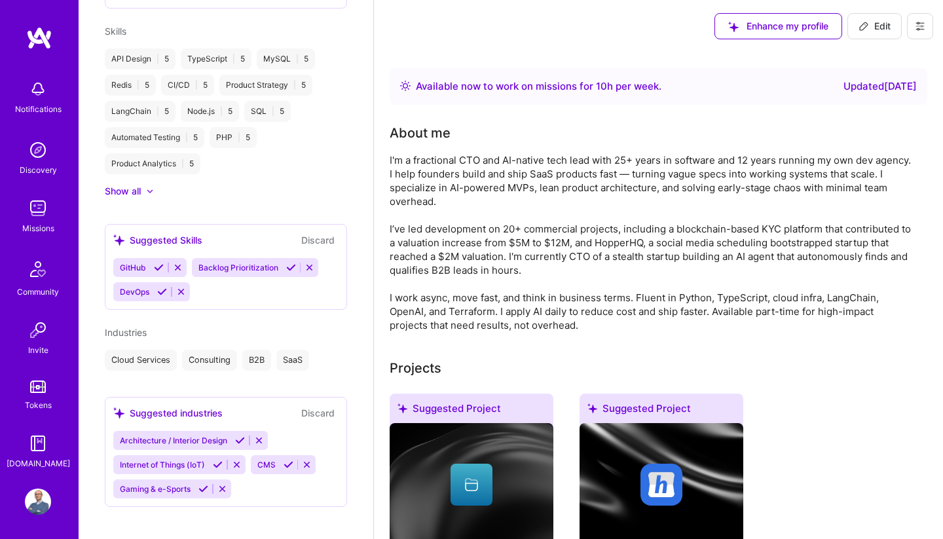
scroll to position [777, 0]
click at [46, 270] on img at bounding box center [37, 268] width 31 height 31
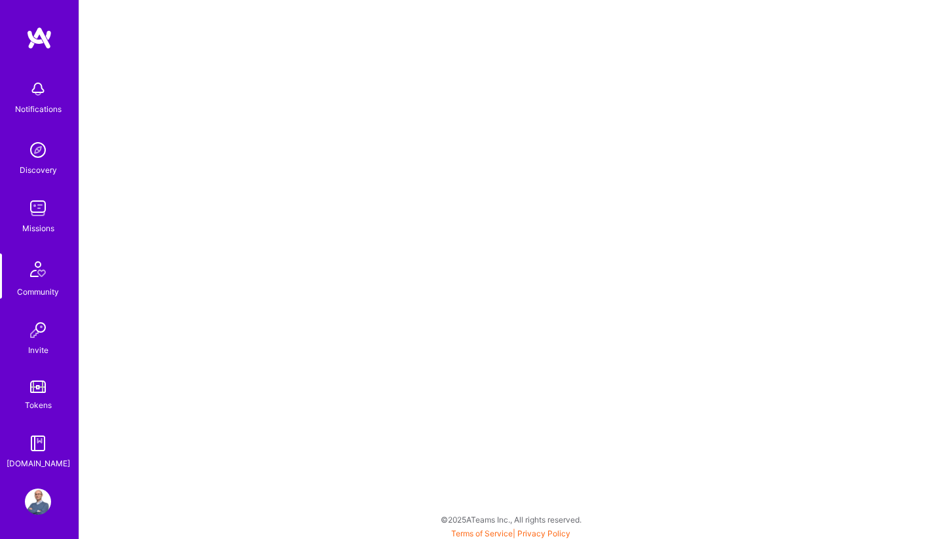
click at [36, 397] on link "Tokens" at bounding box center [37, 393] width 81 height 37
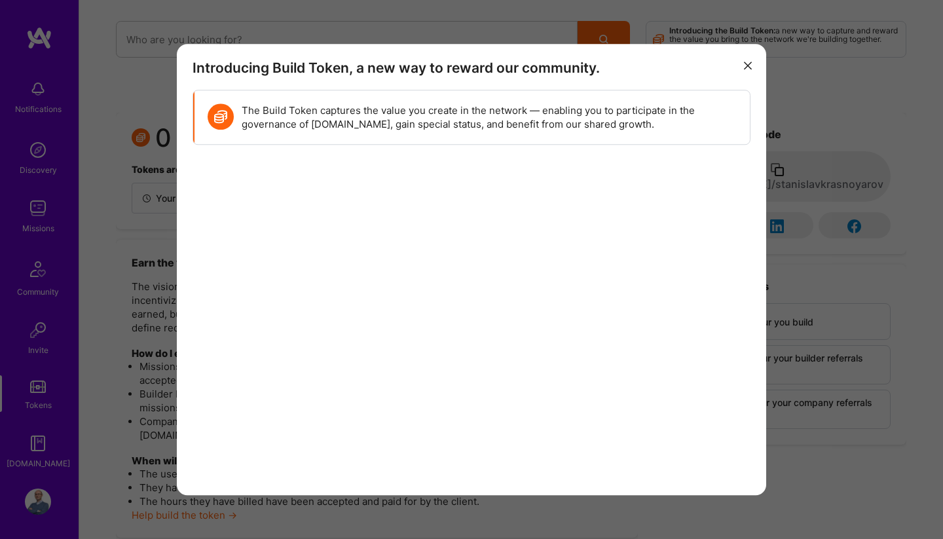
click at [116, 360] on div "Introducing Build Token, a new way to reward our community. The Build Token cap…" at bounding box center [471, 269] width 943 height 539
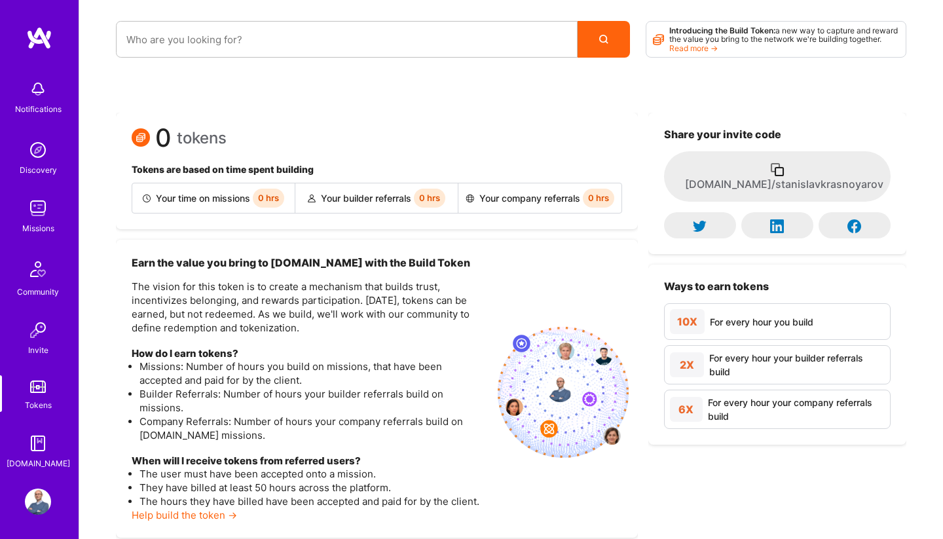
click at [35, 453] on img at bounding box center [38, 443] width 26 height 26
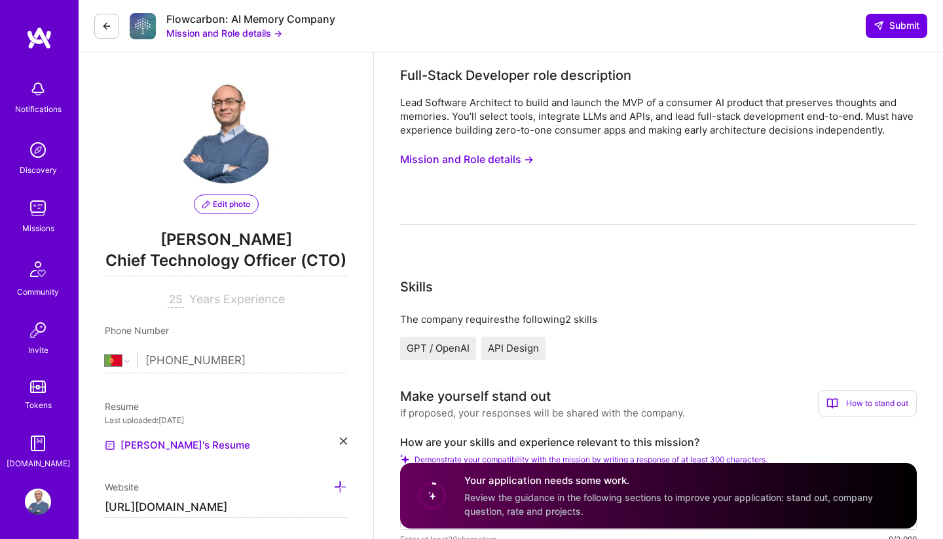
select select "PT"
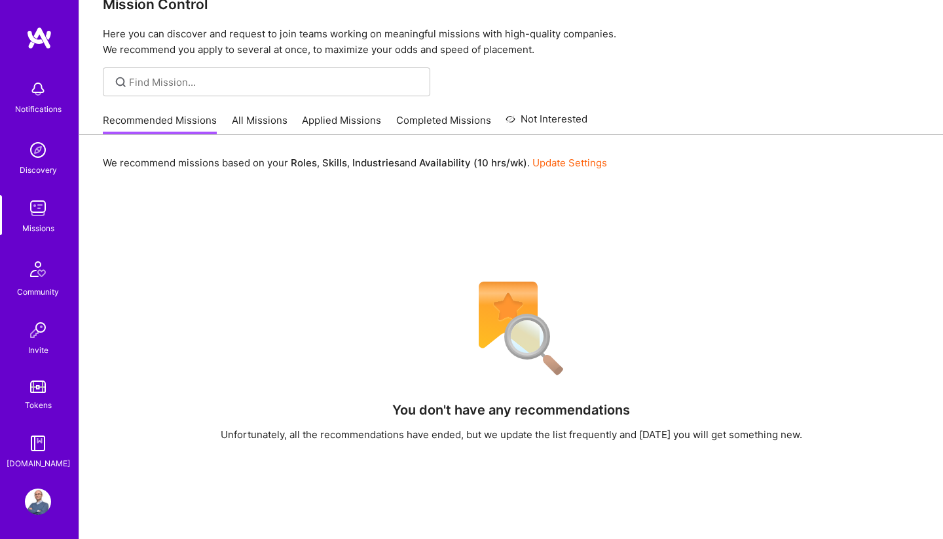
scroll to position [36, 0]
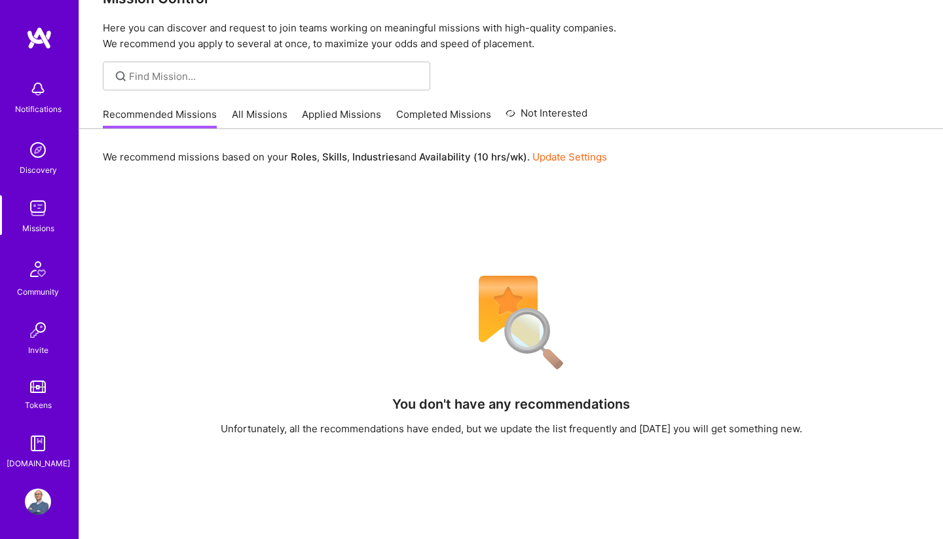
click at [251, 119] on link "All Missions" at bounding box center [260, 118] width 56 height 22
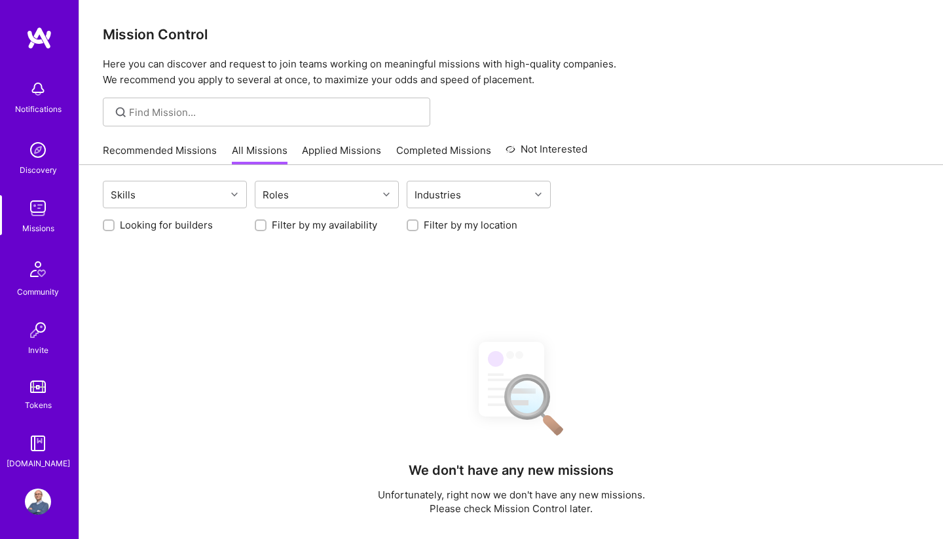
click at [340, 145] on link "Applied Missions" at bounding box center [341, 154] width 79 height 22
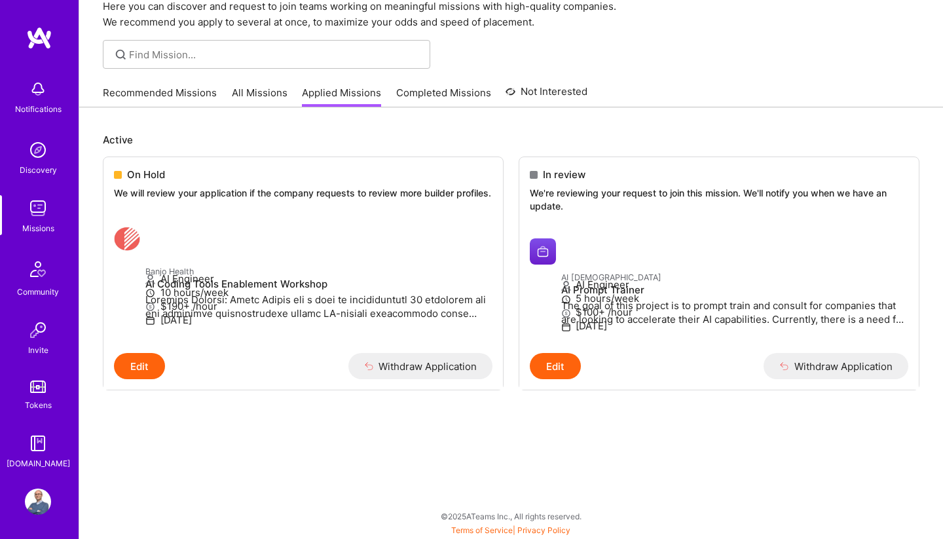
scroll to position [57, 0]
click at [143, 92] on link "Recommended Missions" at bounding box center [160, 97] width 114 height 22
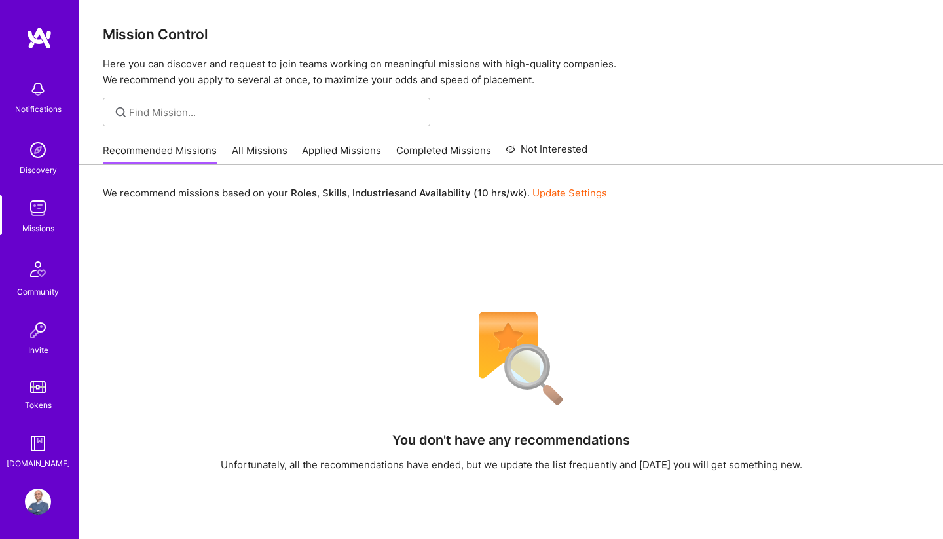
drag, startPoint x: 249, startPoint y: 151, endPoint x: 496, endPoint y: 145, distance: 247.5
click at [249, 151] on link "All Missions" at bounding box center [260, 154] width 56 height 22
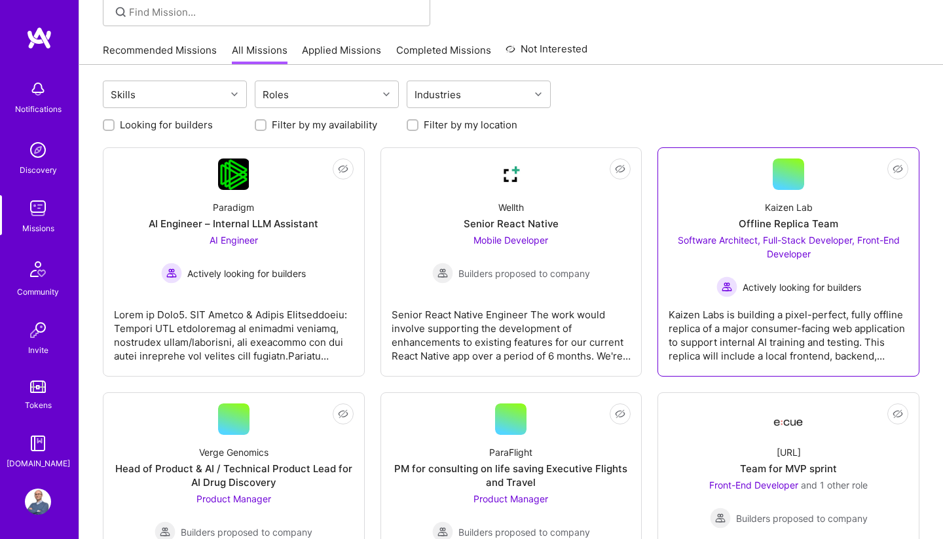
scroll to position [113, 0]
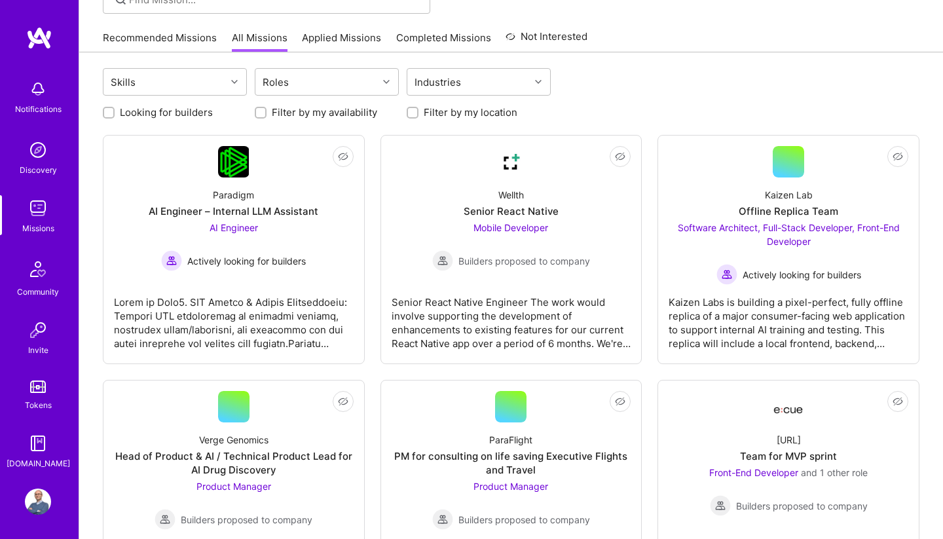
click at [276, 117] on label "Filter by my availability" at bounding box center [324, 112] width 105 height 14
click at [266, 117] on input "Filter by my availability" at bounding box center [261, 113] width 9 height 9
checkbox input "true"
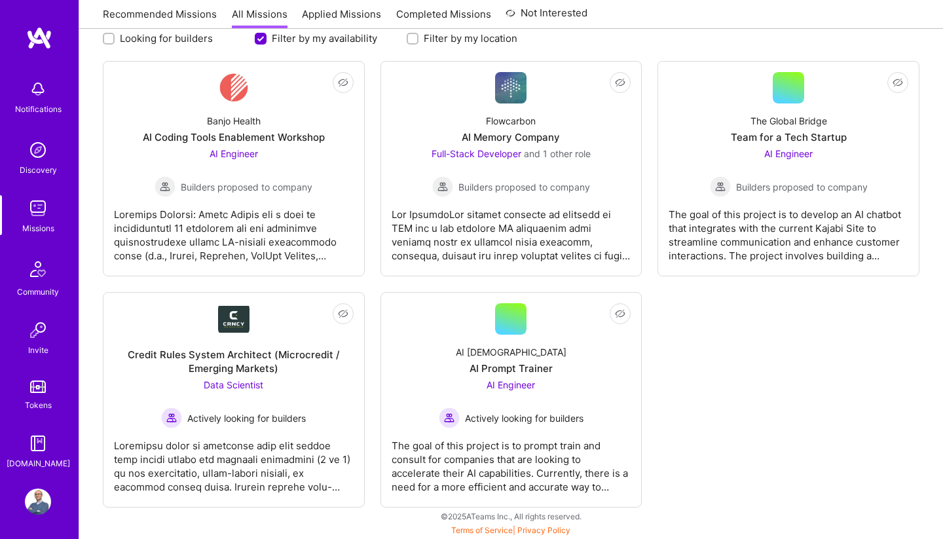
scroll to position [187, 0]
click at [790, 211] on div "The goal of this project is to develop an AI chatbot that integrates with the c…" at bounding box center [788, 229] width 240 height 65
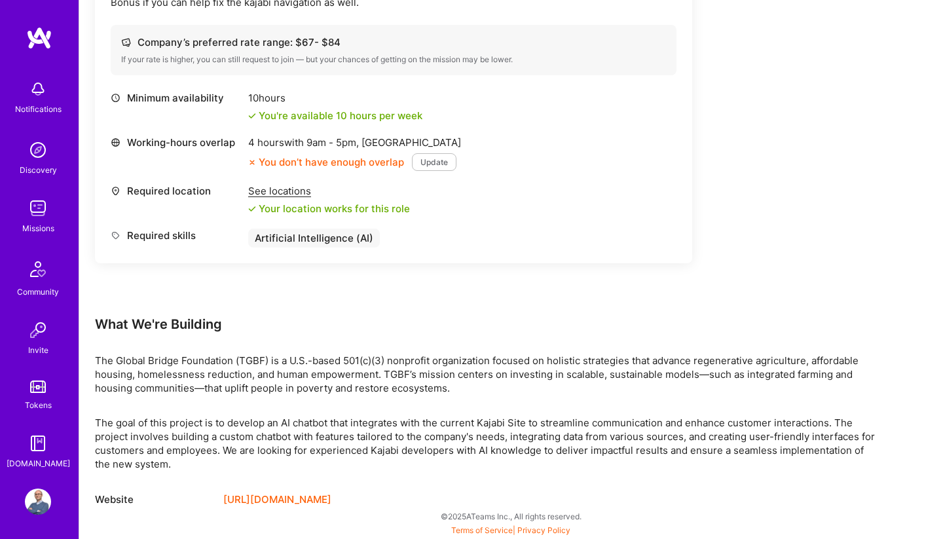
scroll to position [458, 0]
click at [42, 44] on img at bounding box center [39, 38] width 26 height 24
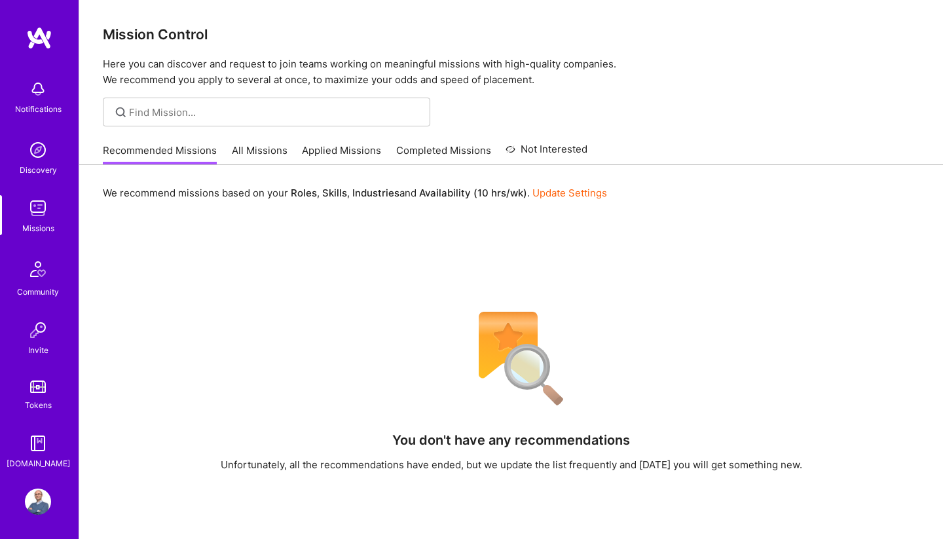
click at [40, 105] on div "Notifications" at bounding box center [38, 109] width 46 height 14
click at [41, 163] on link "Discovery" at bounding box center [37, 157] width 81 height 40
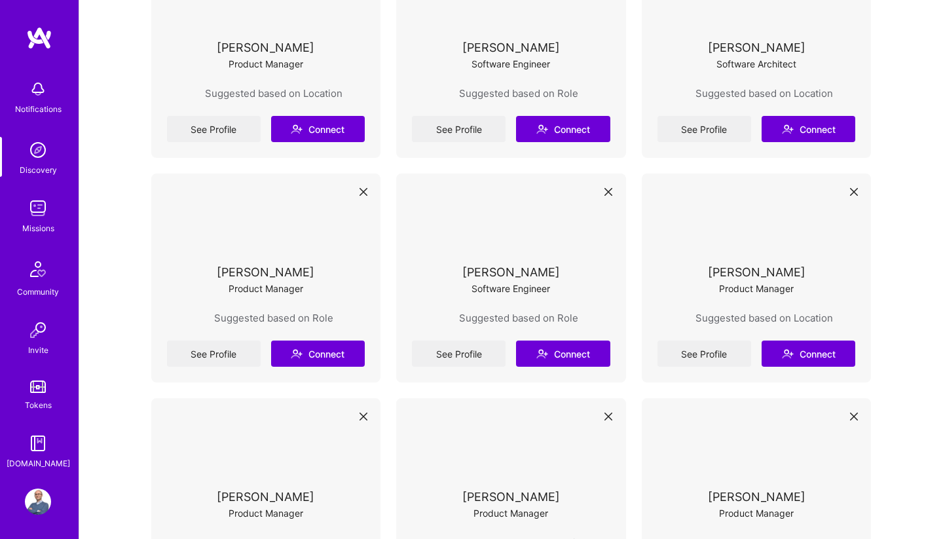
scroll to position [2361, 0]
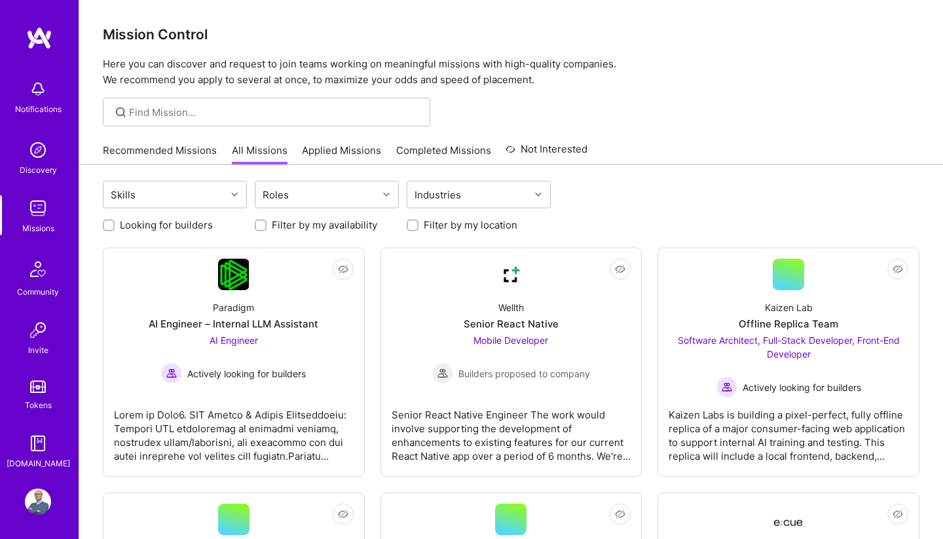
scroll to position [0, -1]
click at [177, 153] on link "Recommended Missions" at bounding box center [160, 154] width 114 height 22
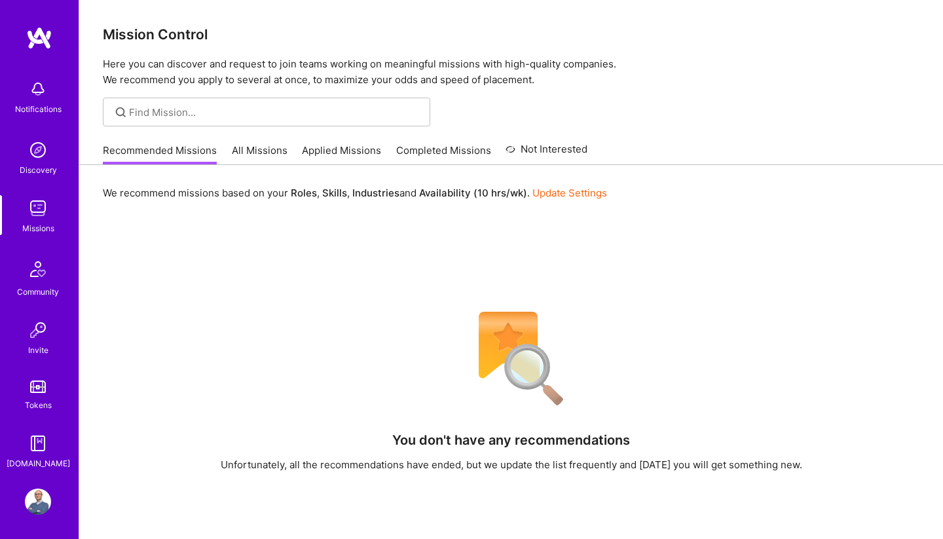
click at [257, 151] on link "All Missions" at bounding box center [260, 154] width 56 height 22
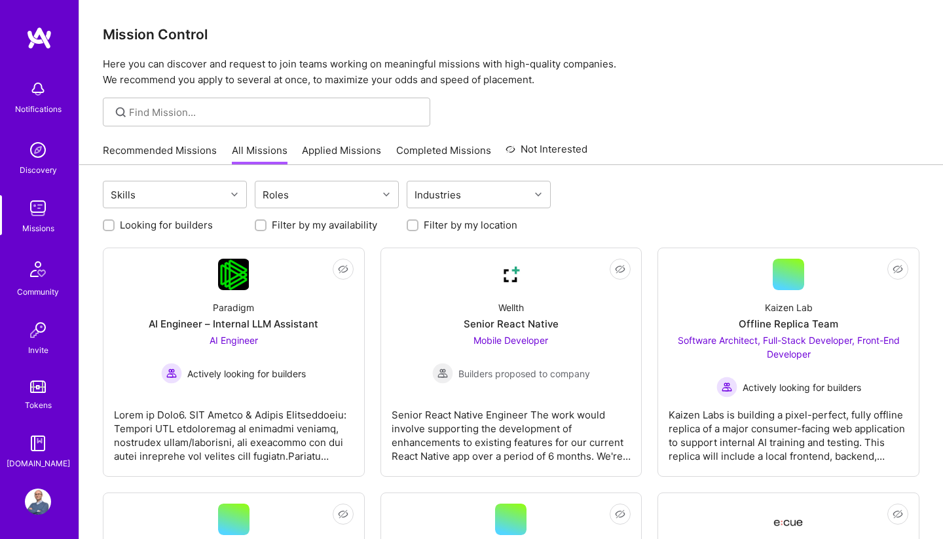
drag, startPoint x: 257, startPoint y: 145, endPoint x: 261, endPoint y: 153, distance: 8.5
click at [257, 145] on link "All Missions" at bounding box center [260, 154] width 56 height 22
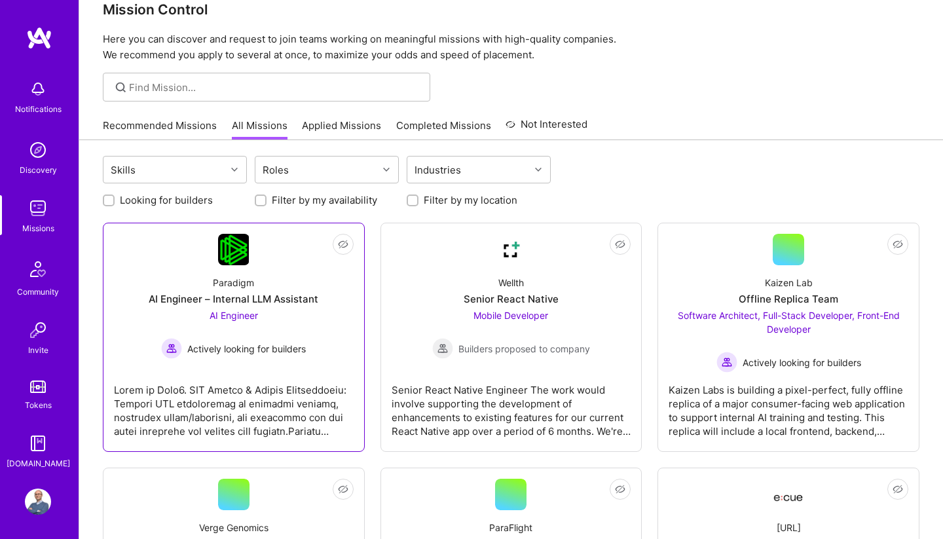
scroll to position [23, 0]
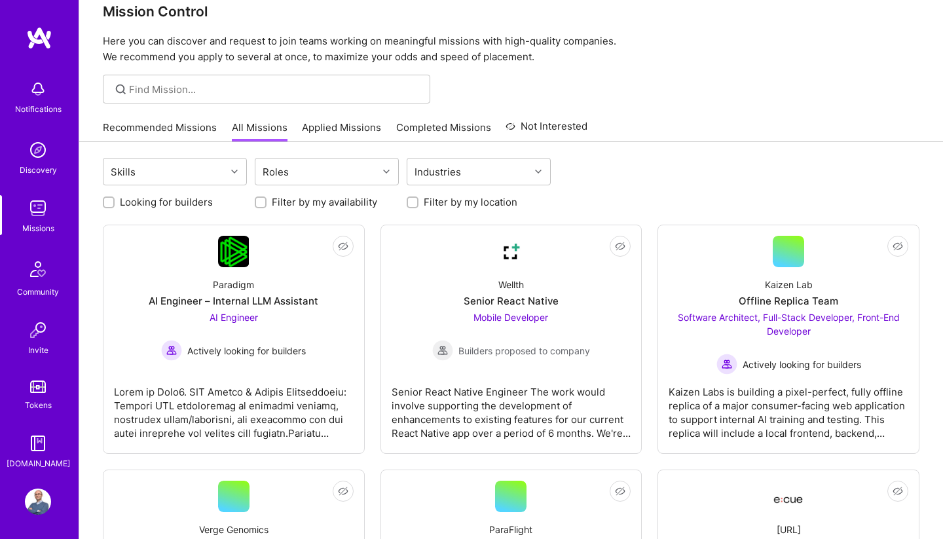
click at [291, 202] on label "Filter by my availability" at bounding box center [324, 202] width 105 height 14
click at [266, 202] on input "Filter by my availability" at bounding box center [261, 202] width 9 height 9
checkbox input "true"
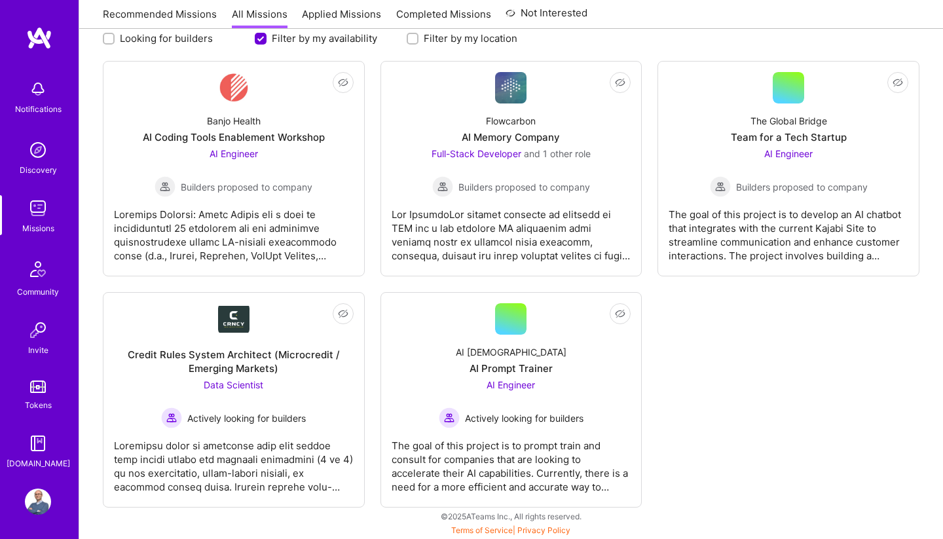
scroll to position [187, 0]
